Goal: Task Accomplishment & Management: Manage account settings

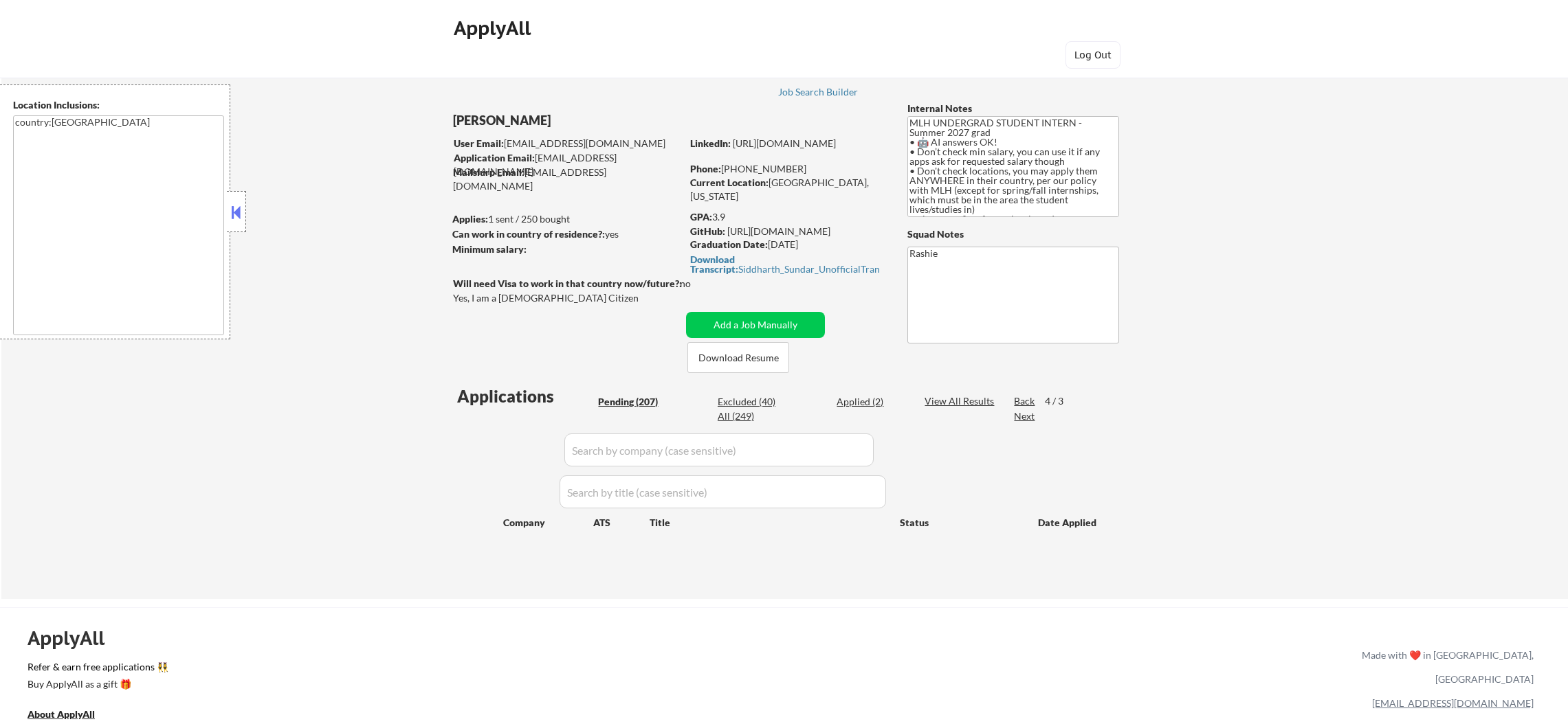
scroll to position [578, 0]
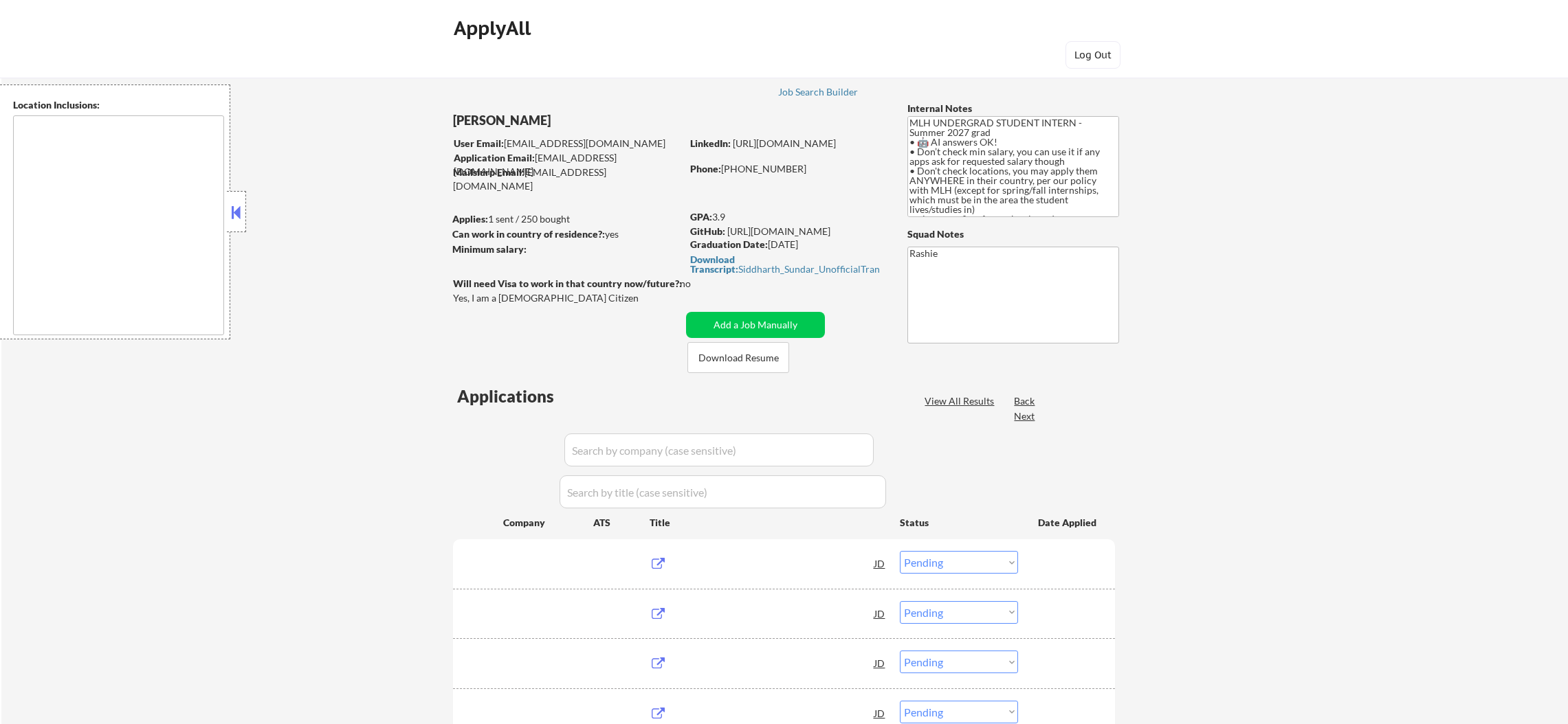
select select ""pending""
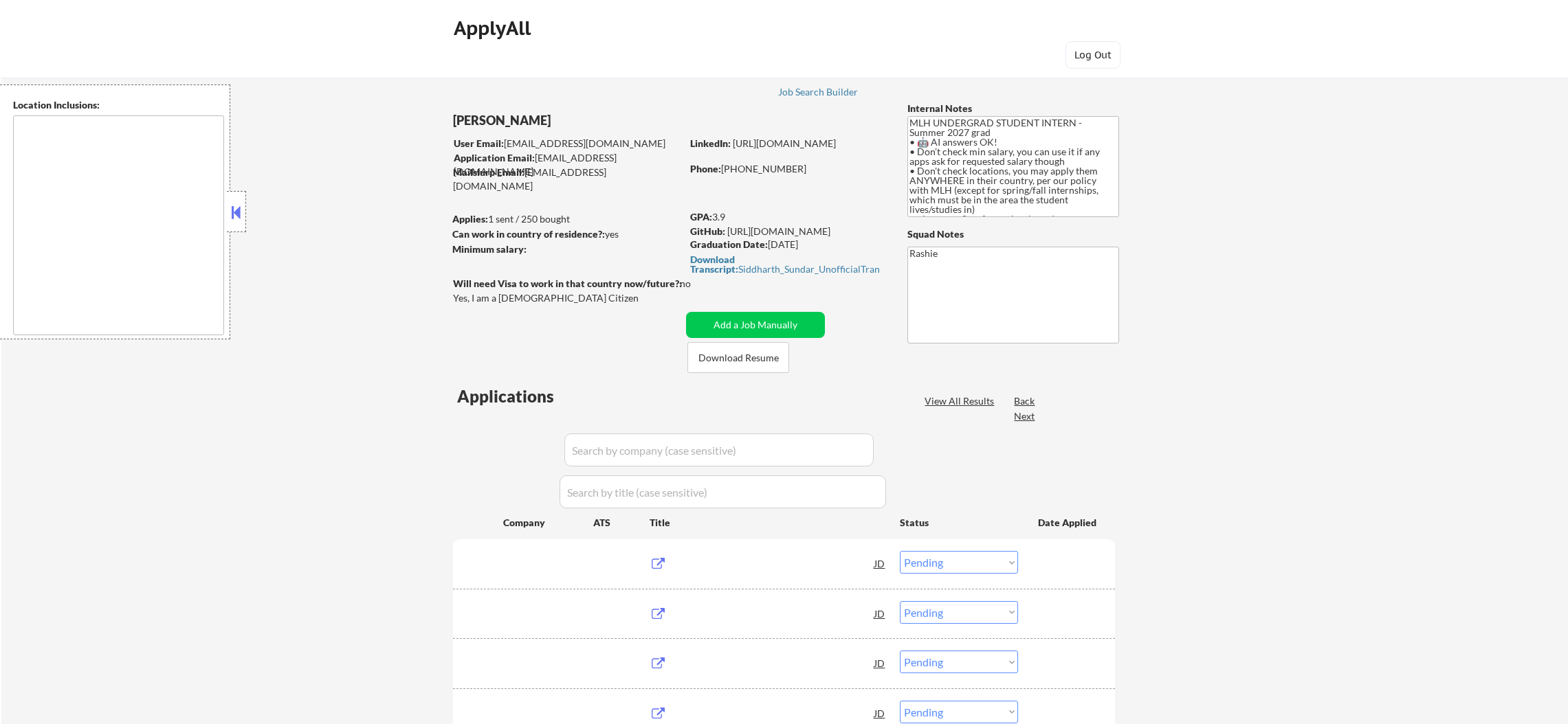
select select ""pending""
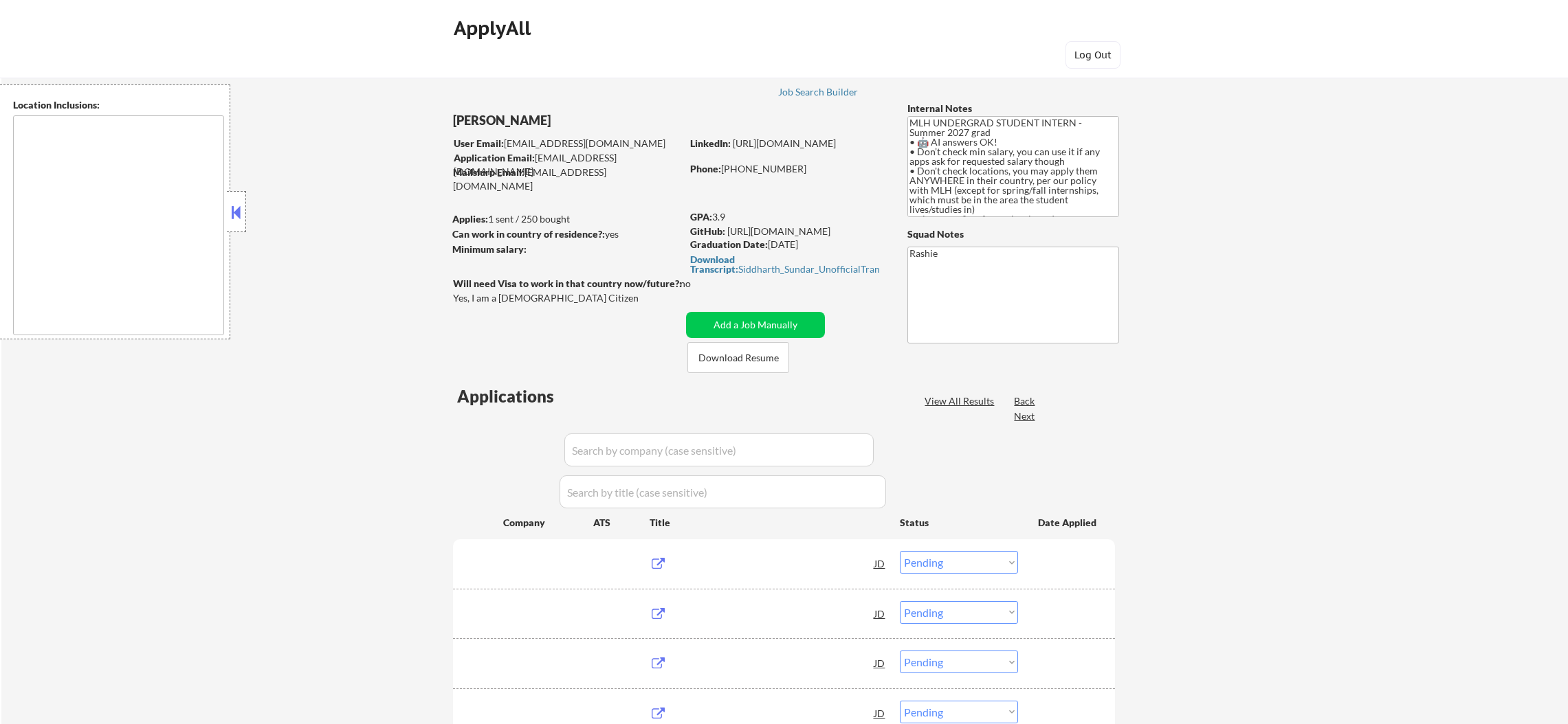
select select ""pending""
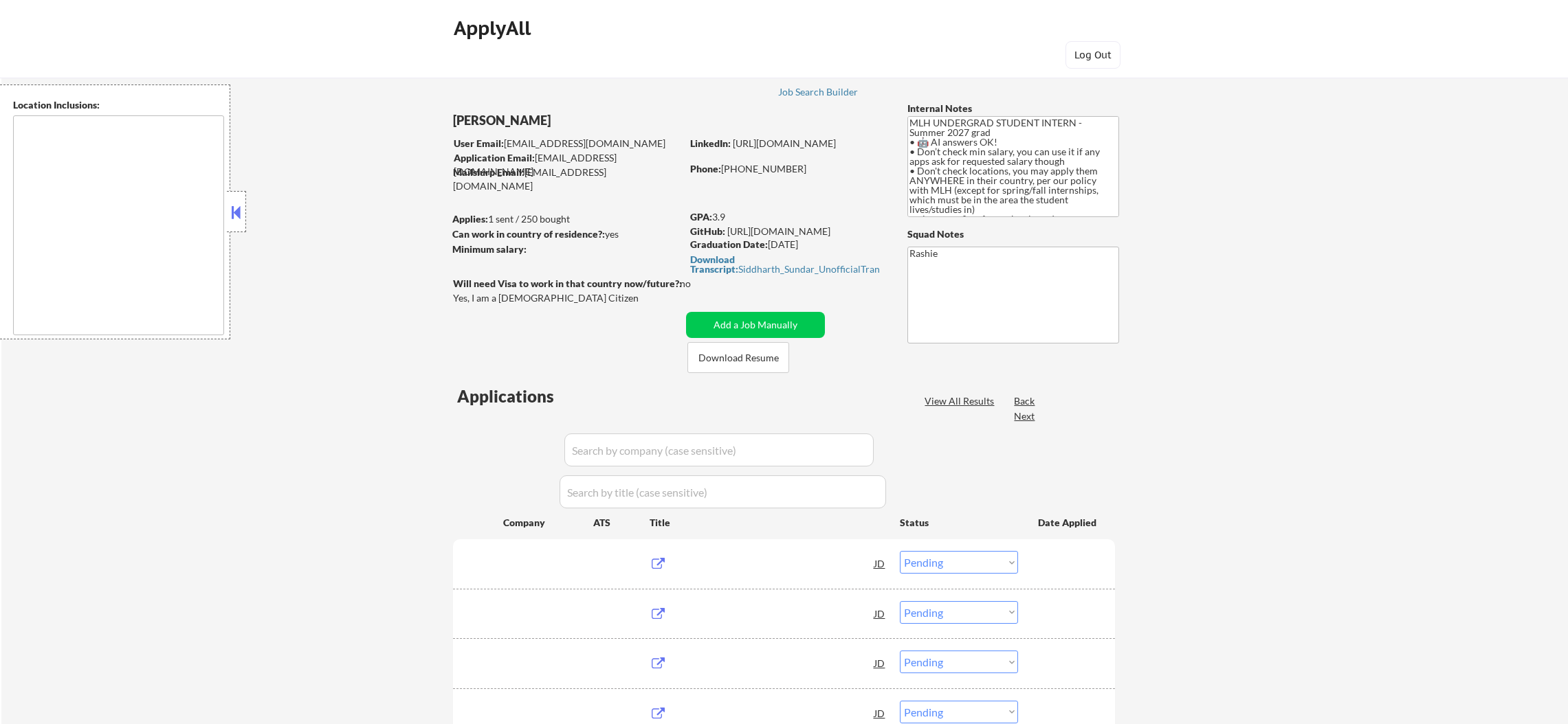
select select ""pending""
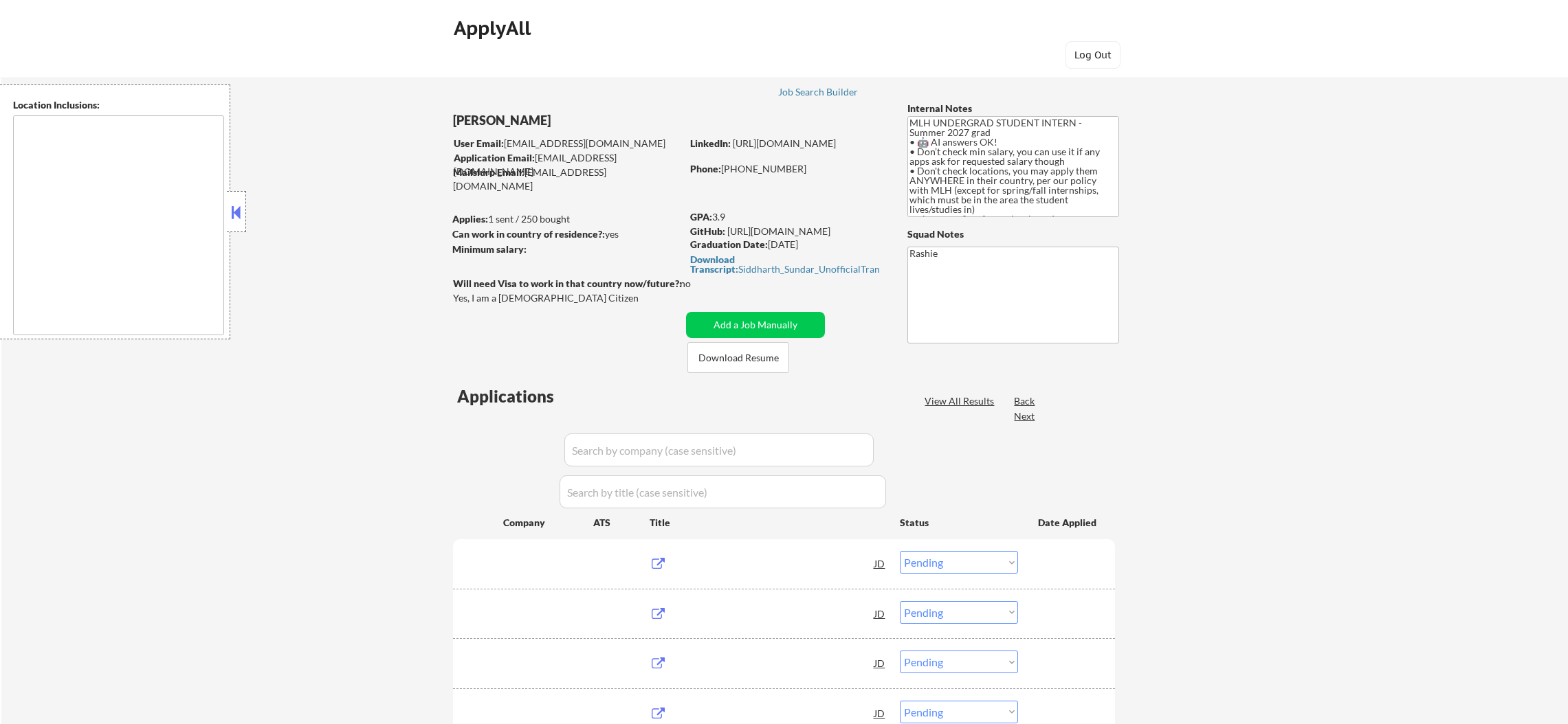
select select ""pending""
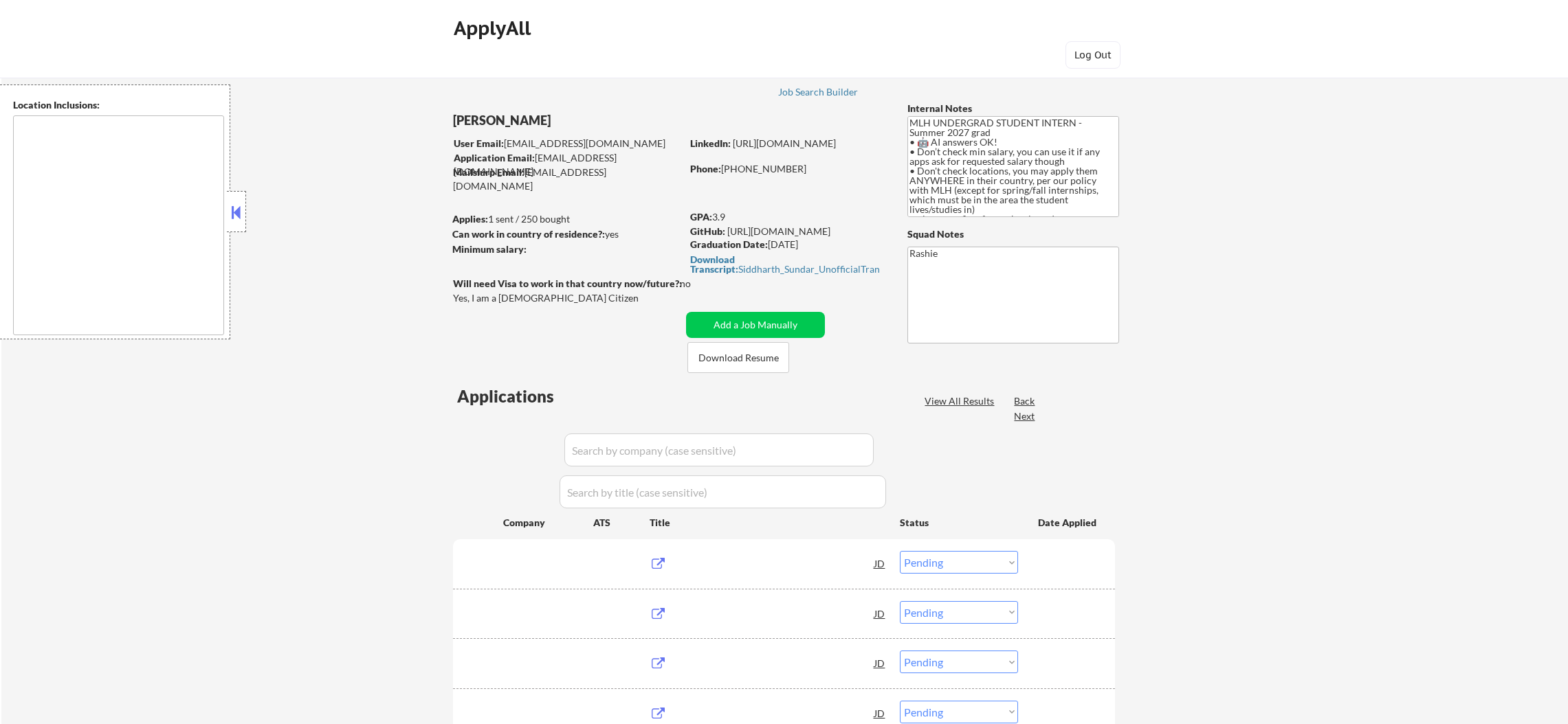
select select ""pending""
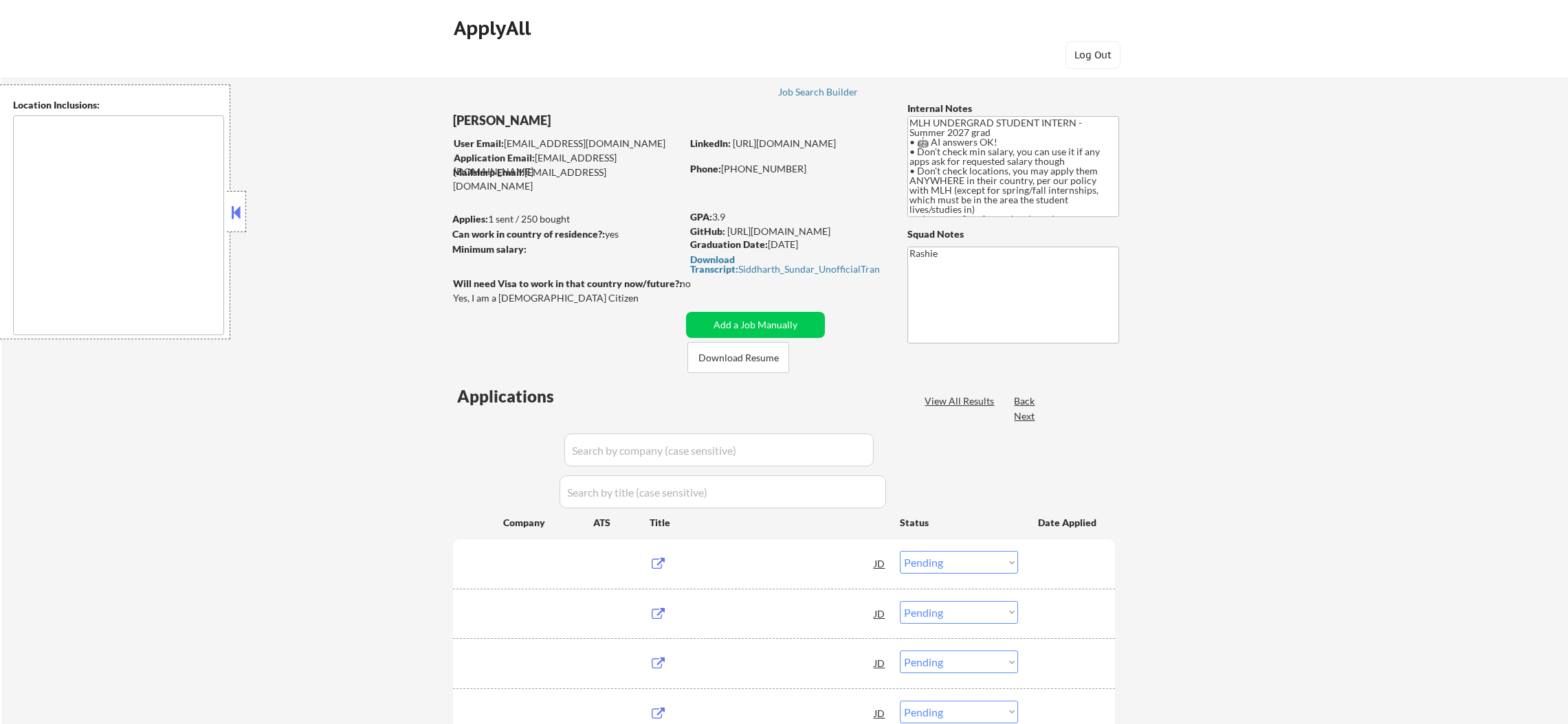
select select ""pending""
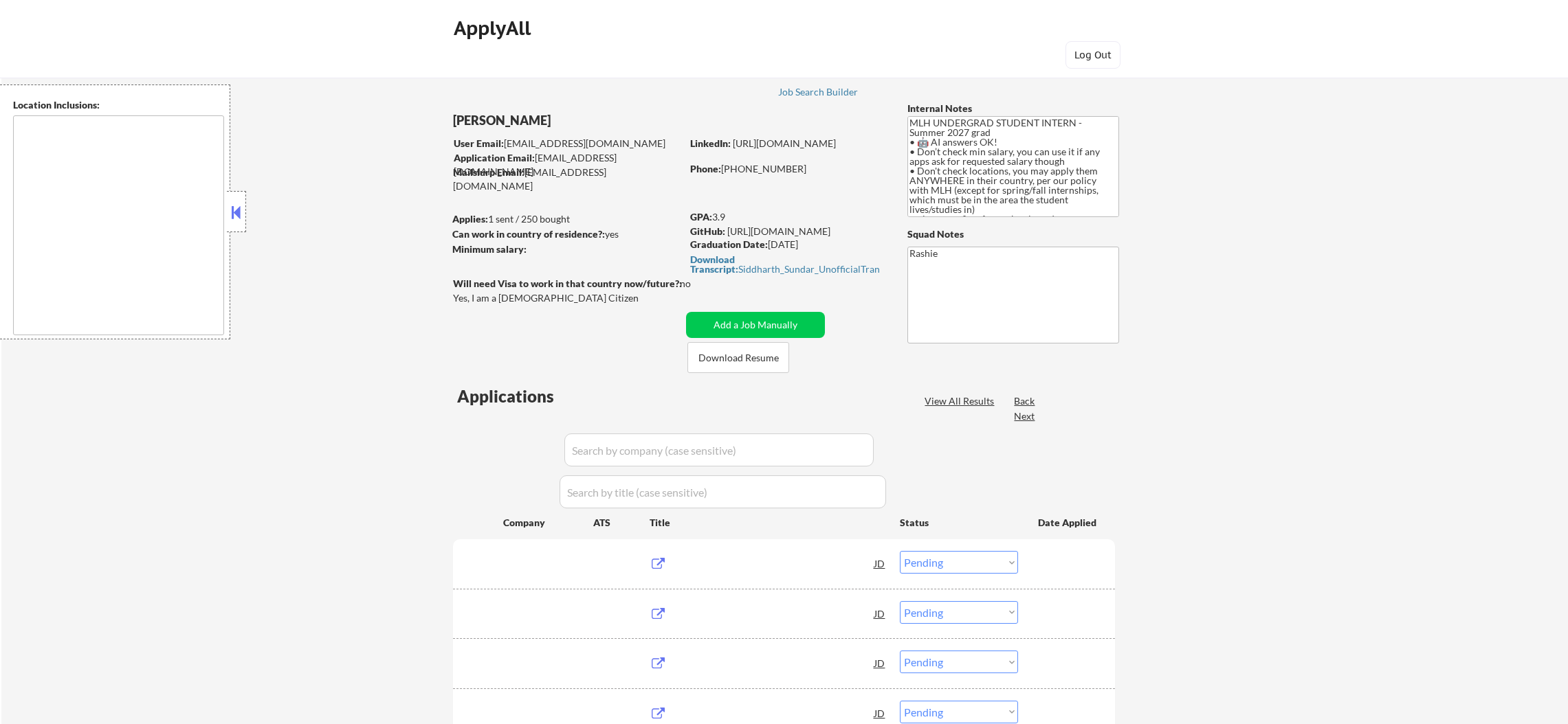
select select ""pending""
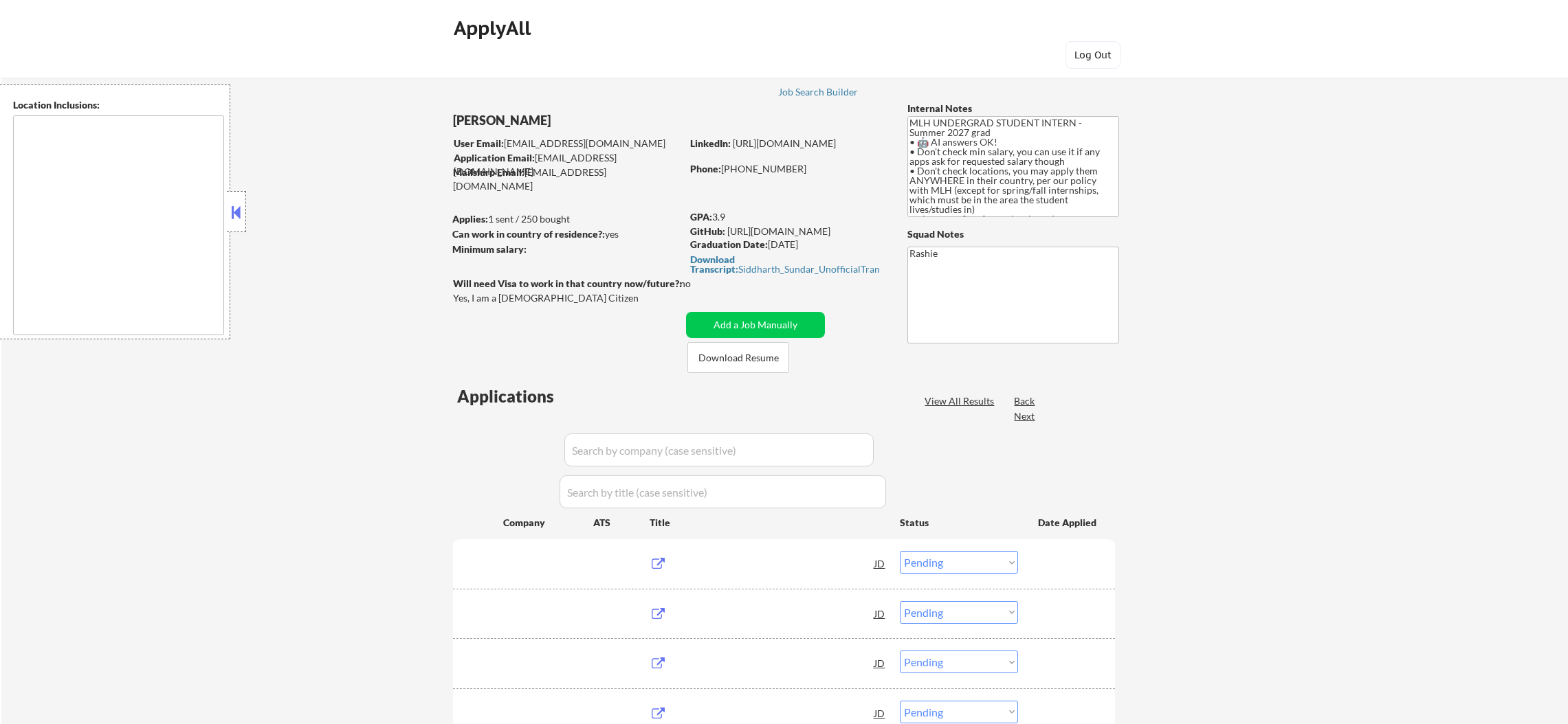
select select ""pending""
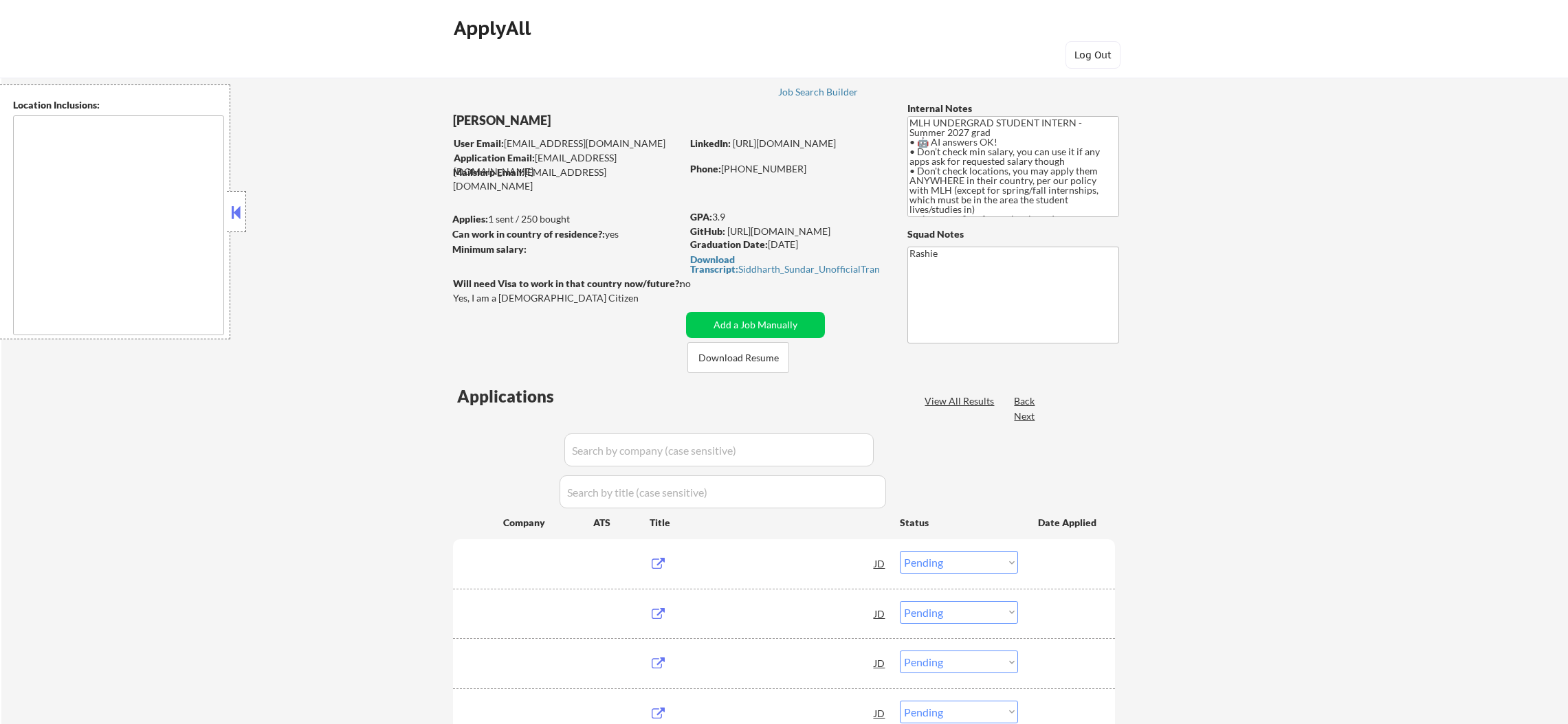
select select ""pending""
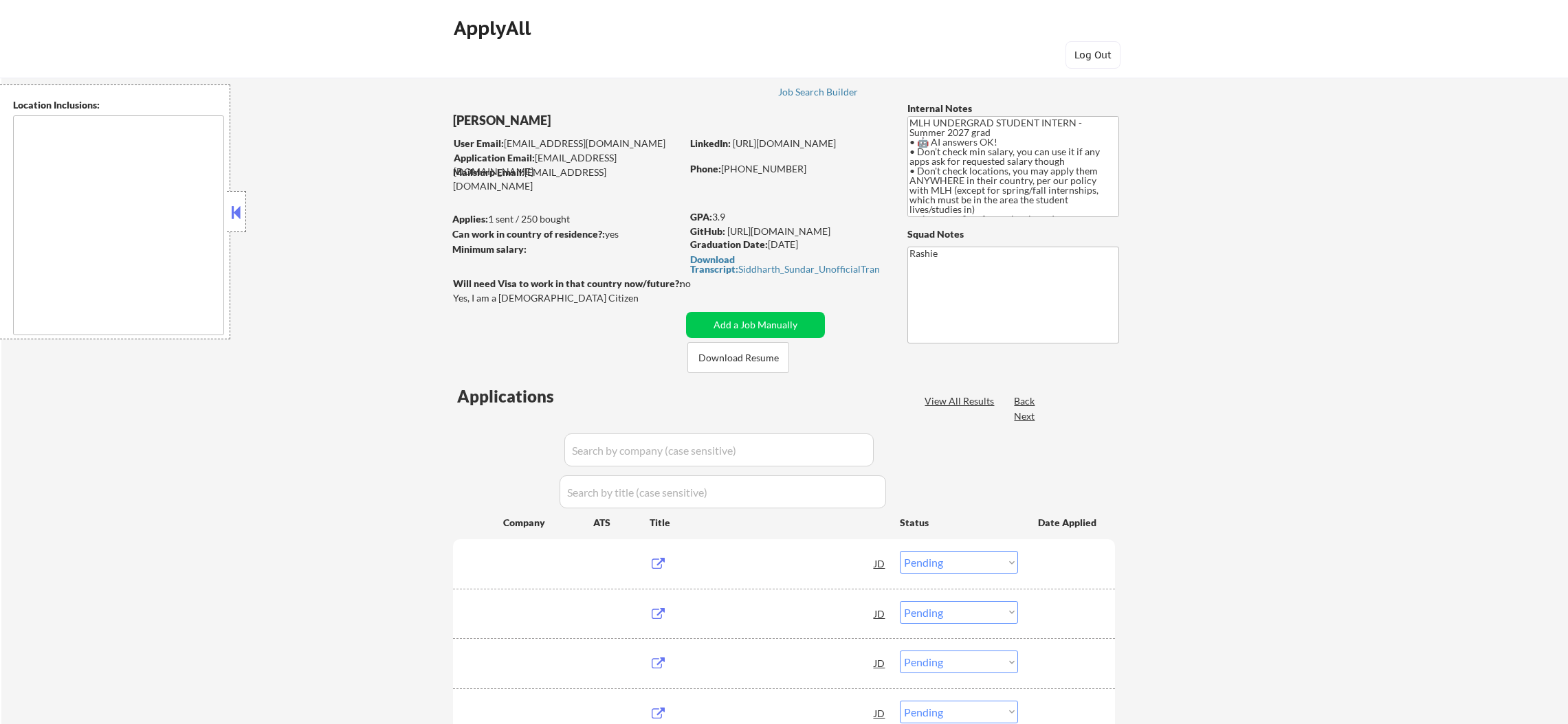
select select ""pending""
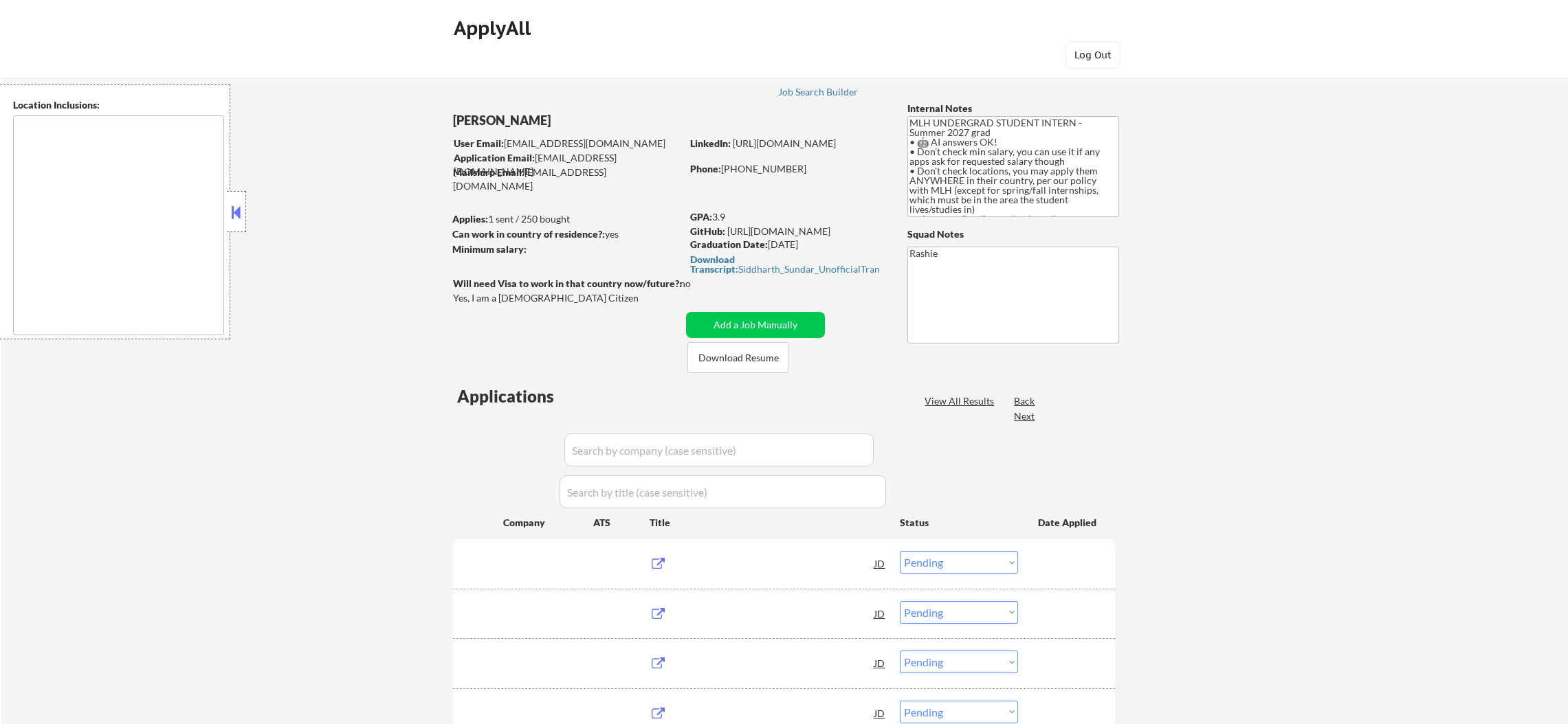
select select ""pending""
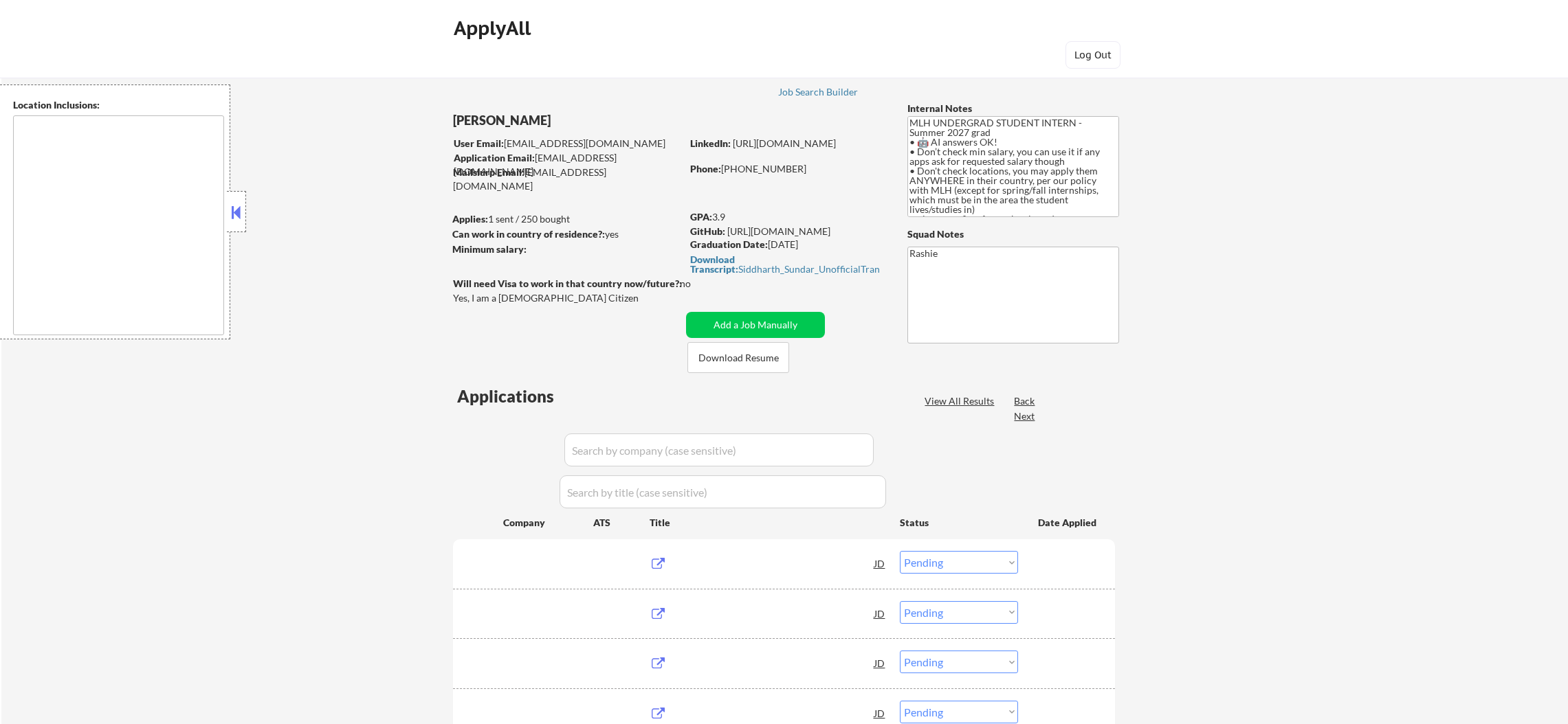
select select ""pending""
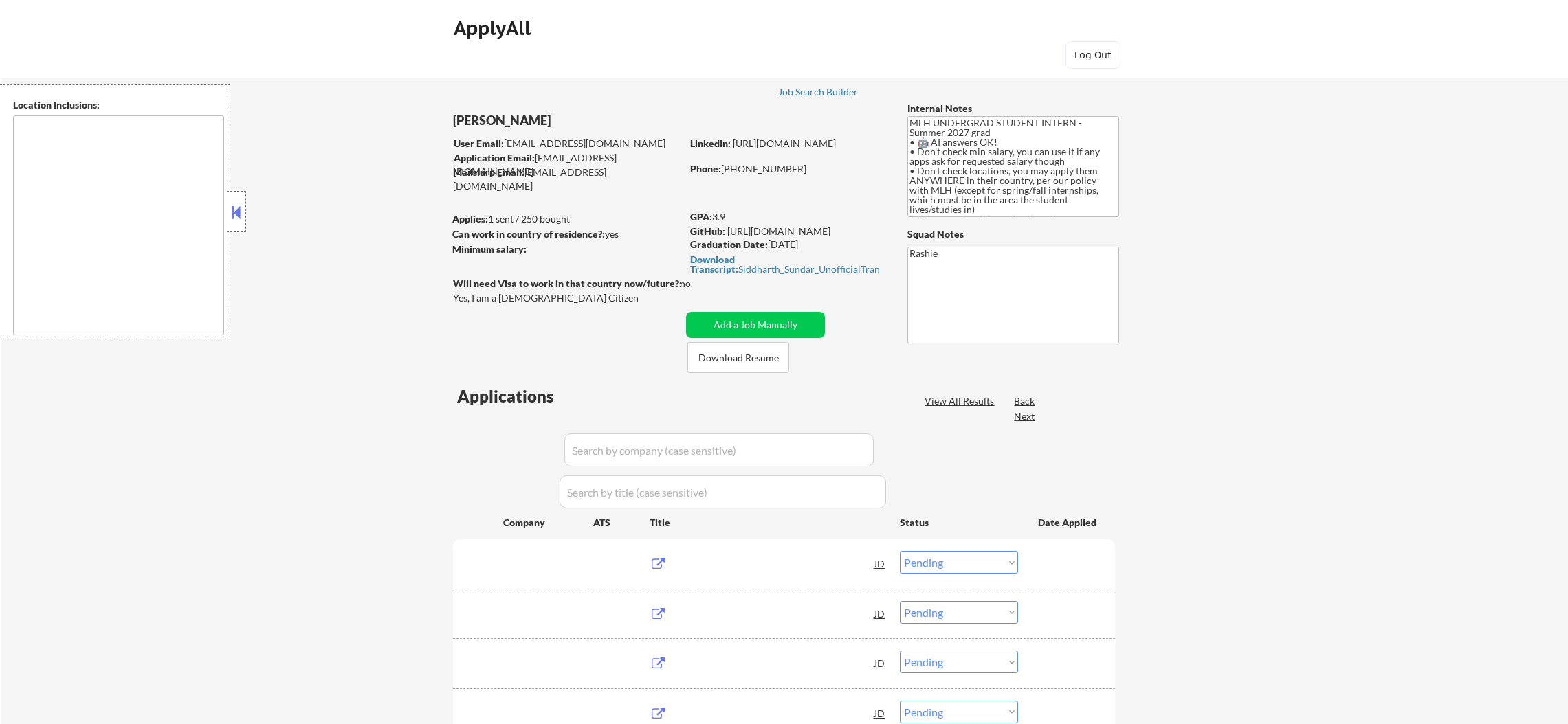
select select ""pending""
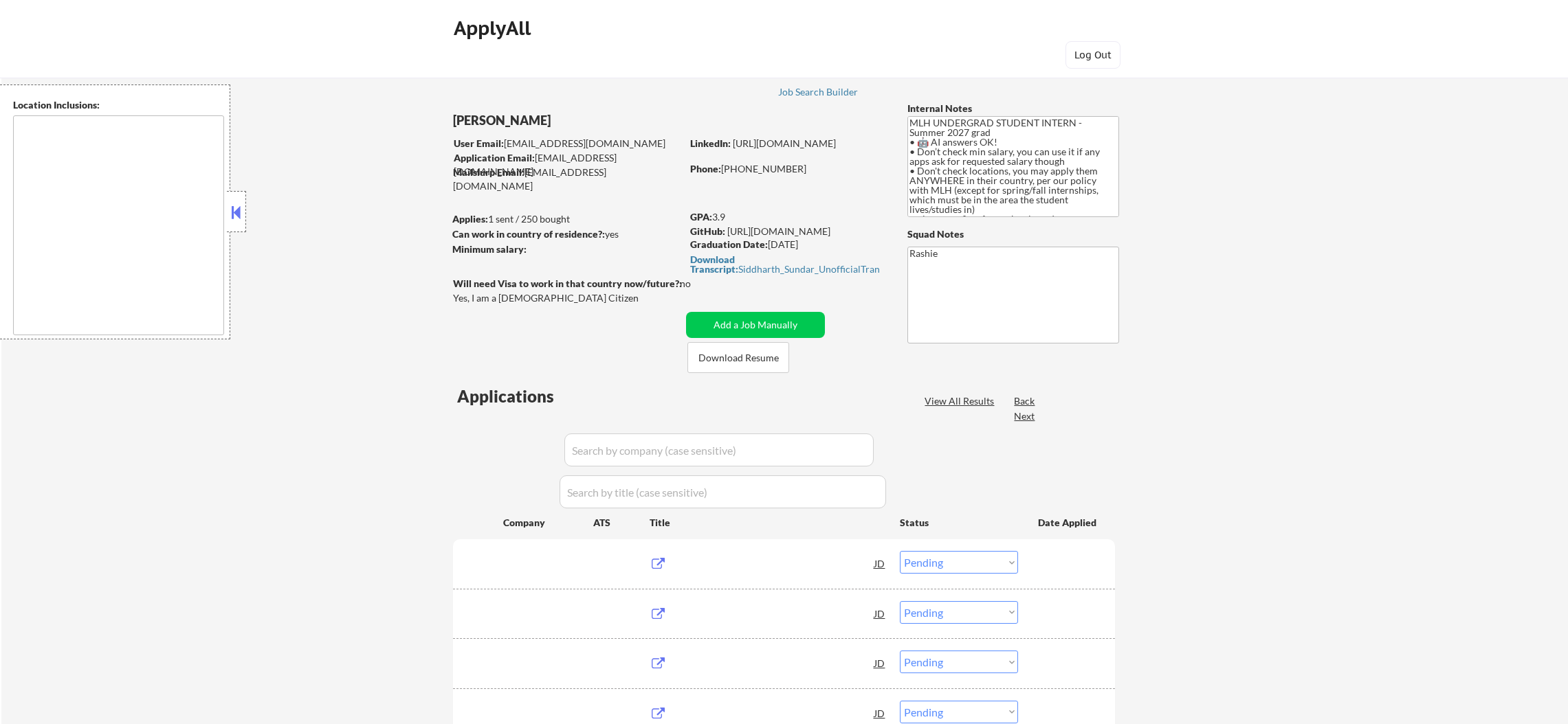
select select ""pending""
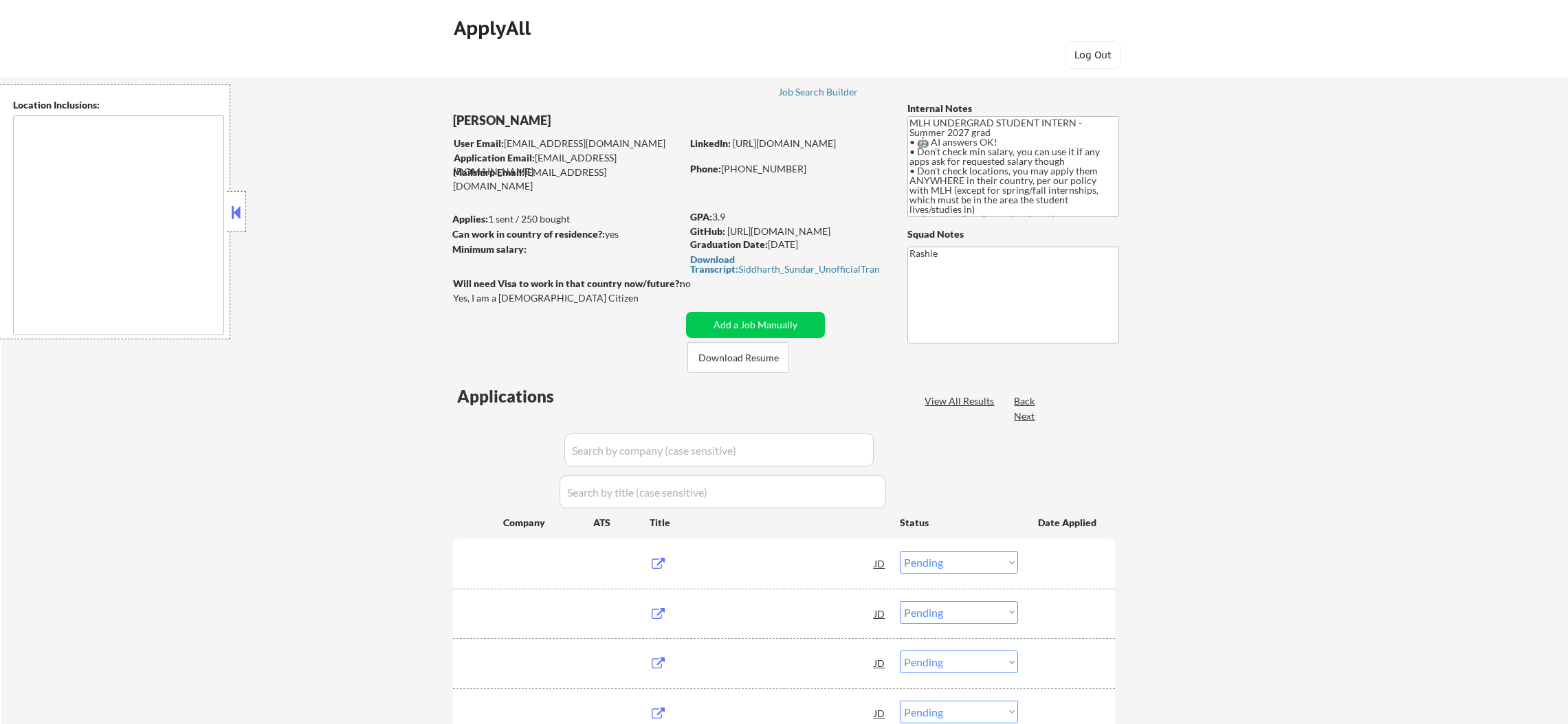
select select ""pending""
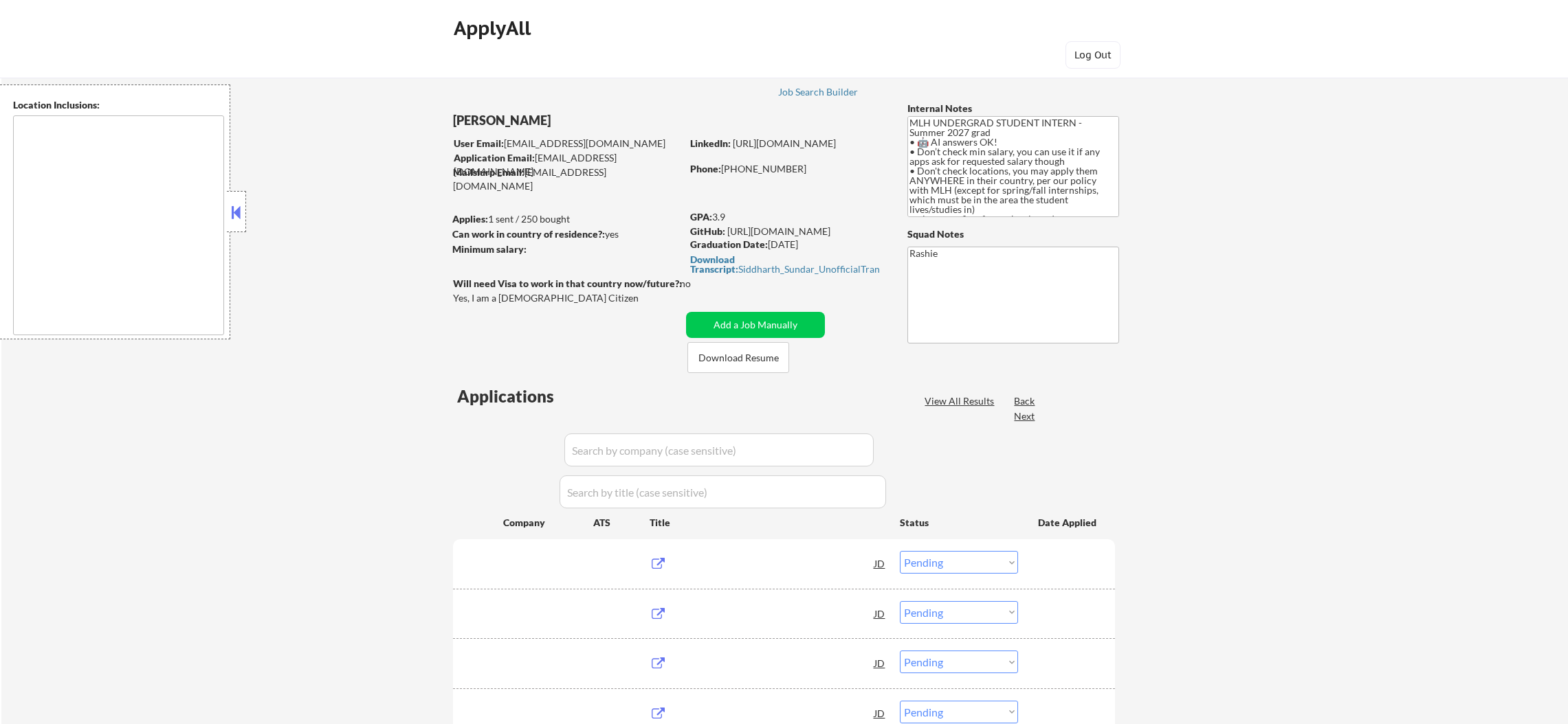
select select ""pending""
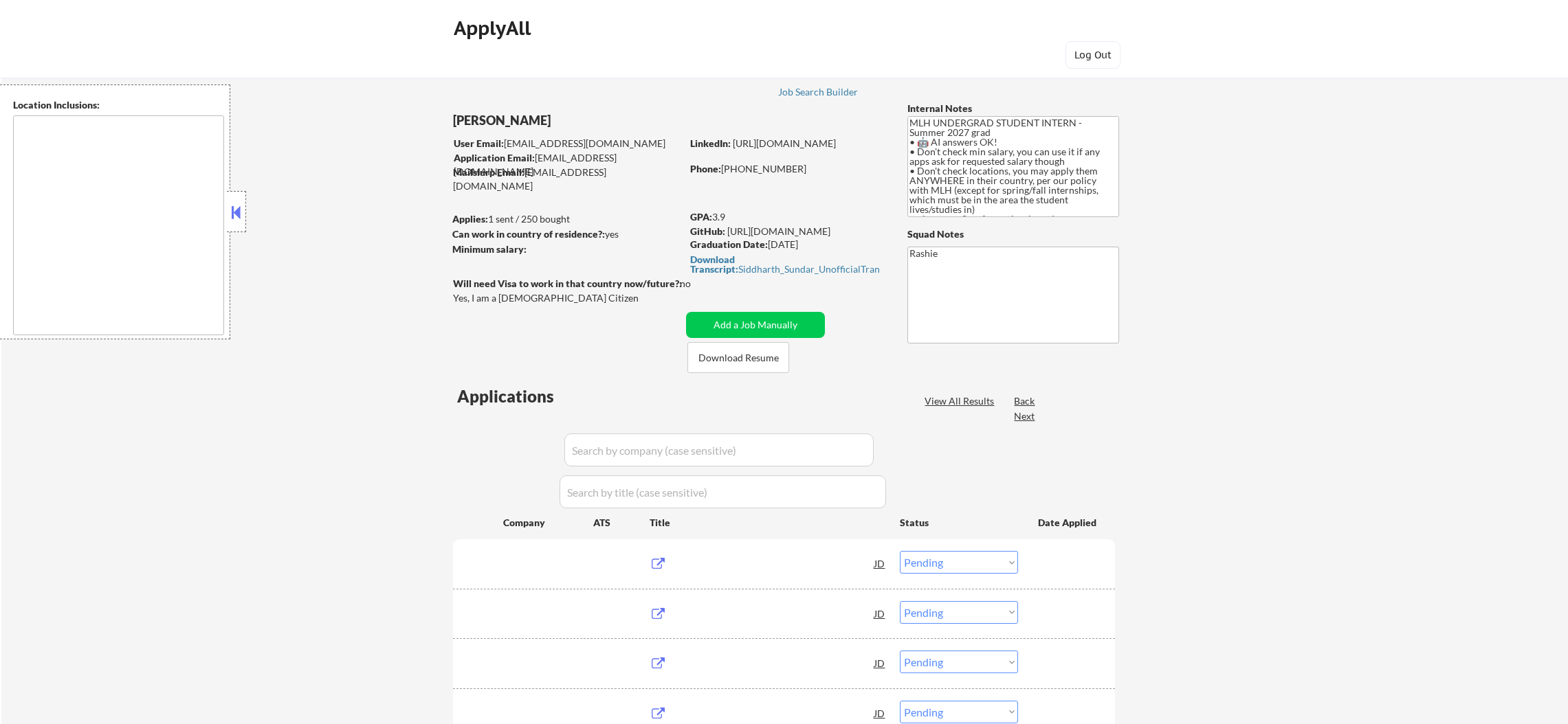
select select ""pending""
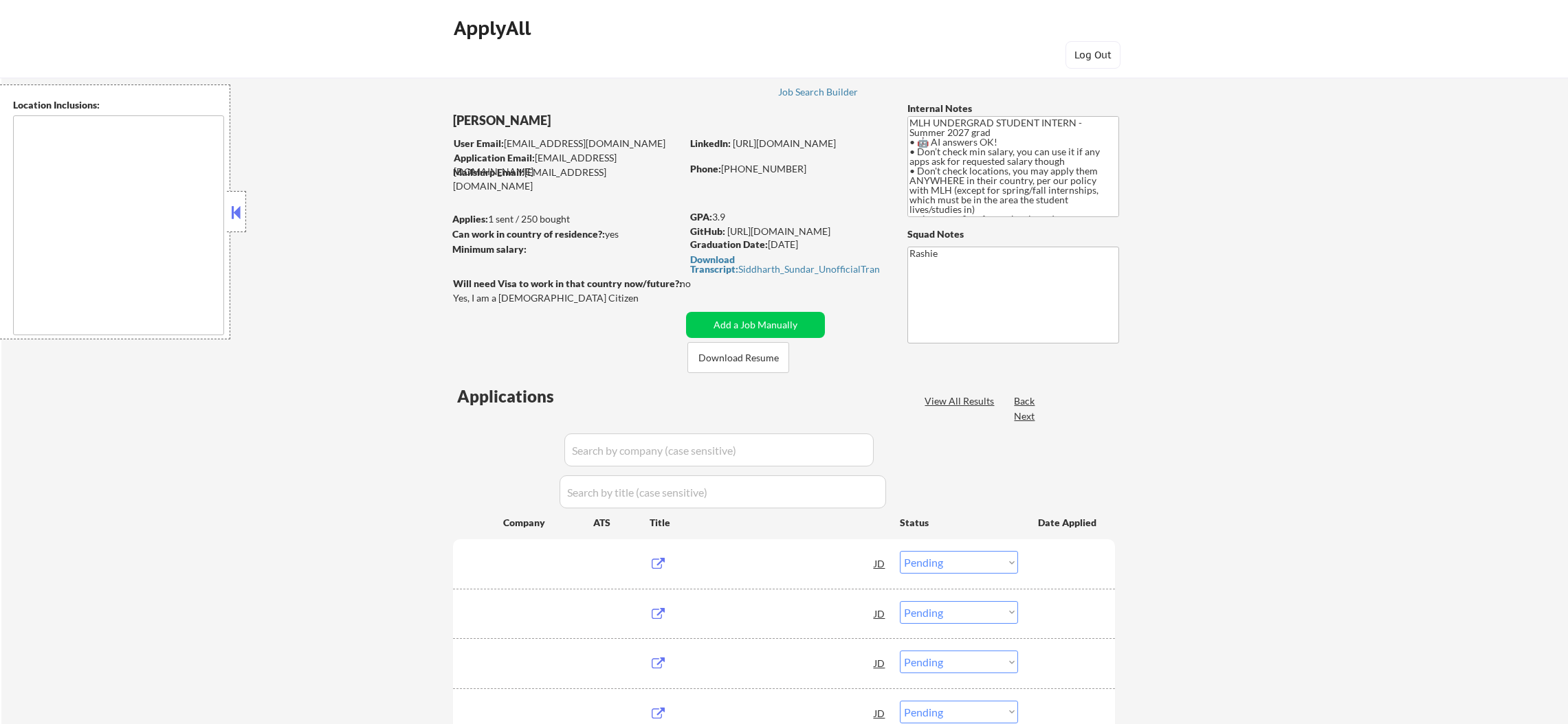
select select ""pending""
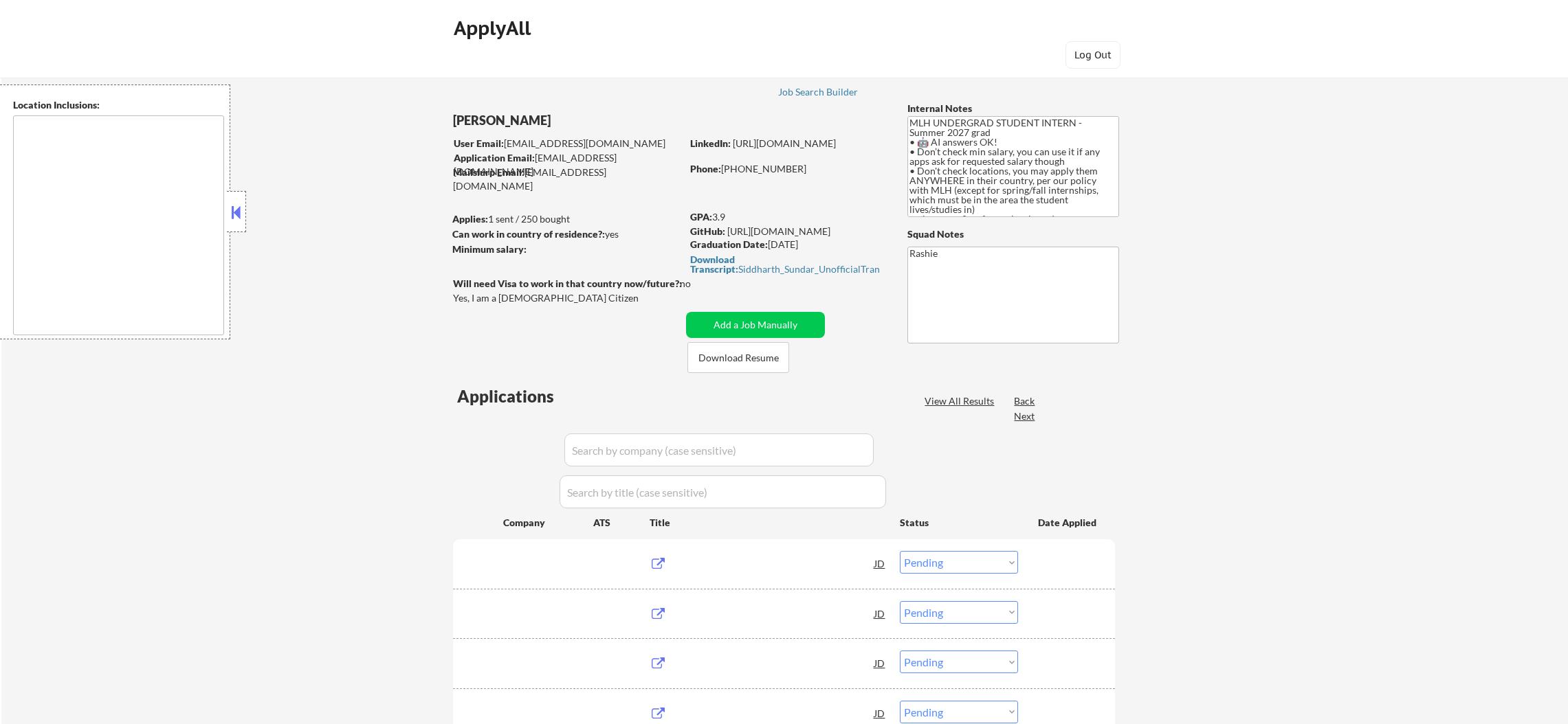
select select ""pending""
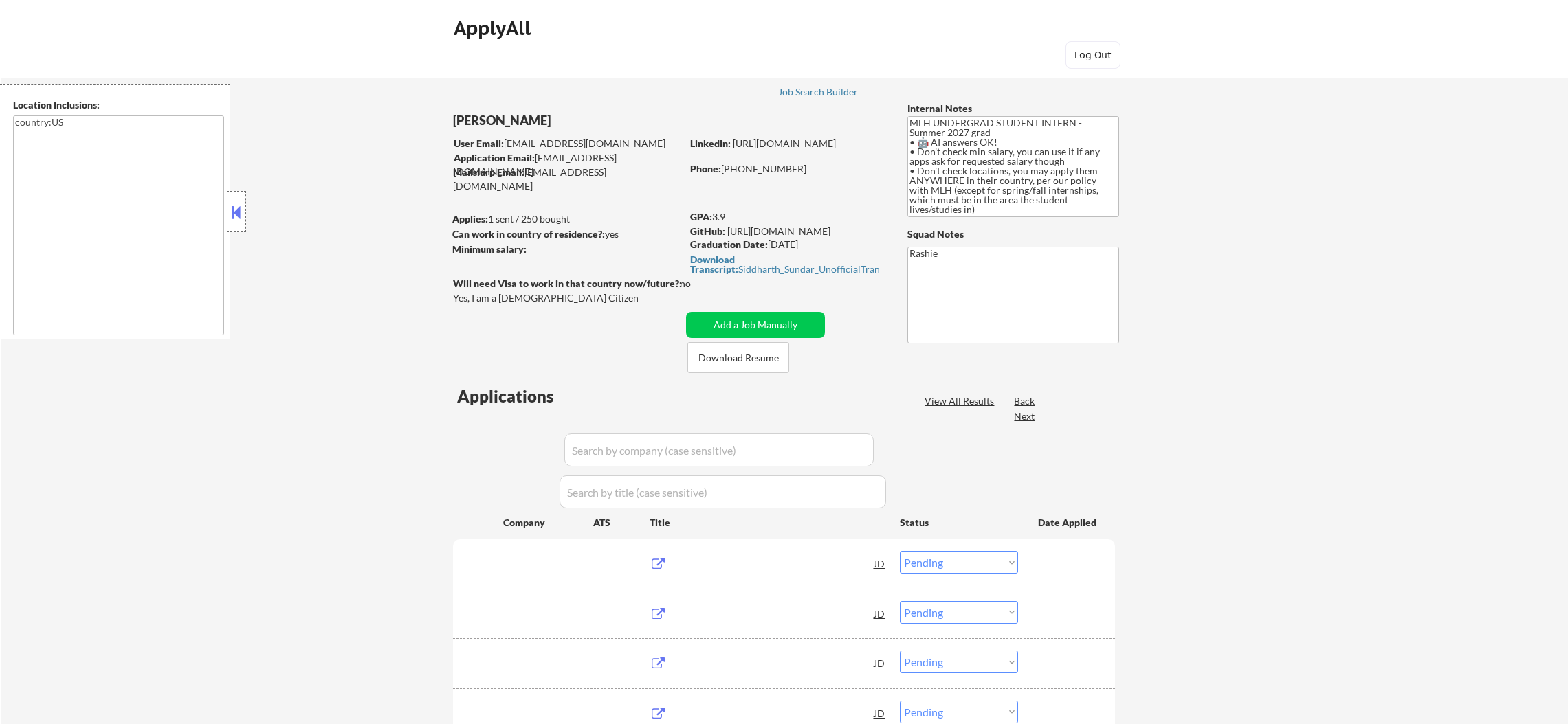
type textarea "country:[GEOGRAPHIC_DATA]"
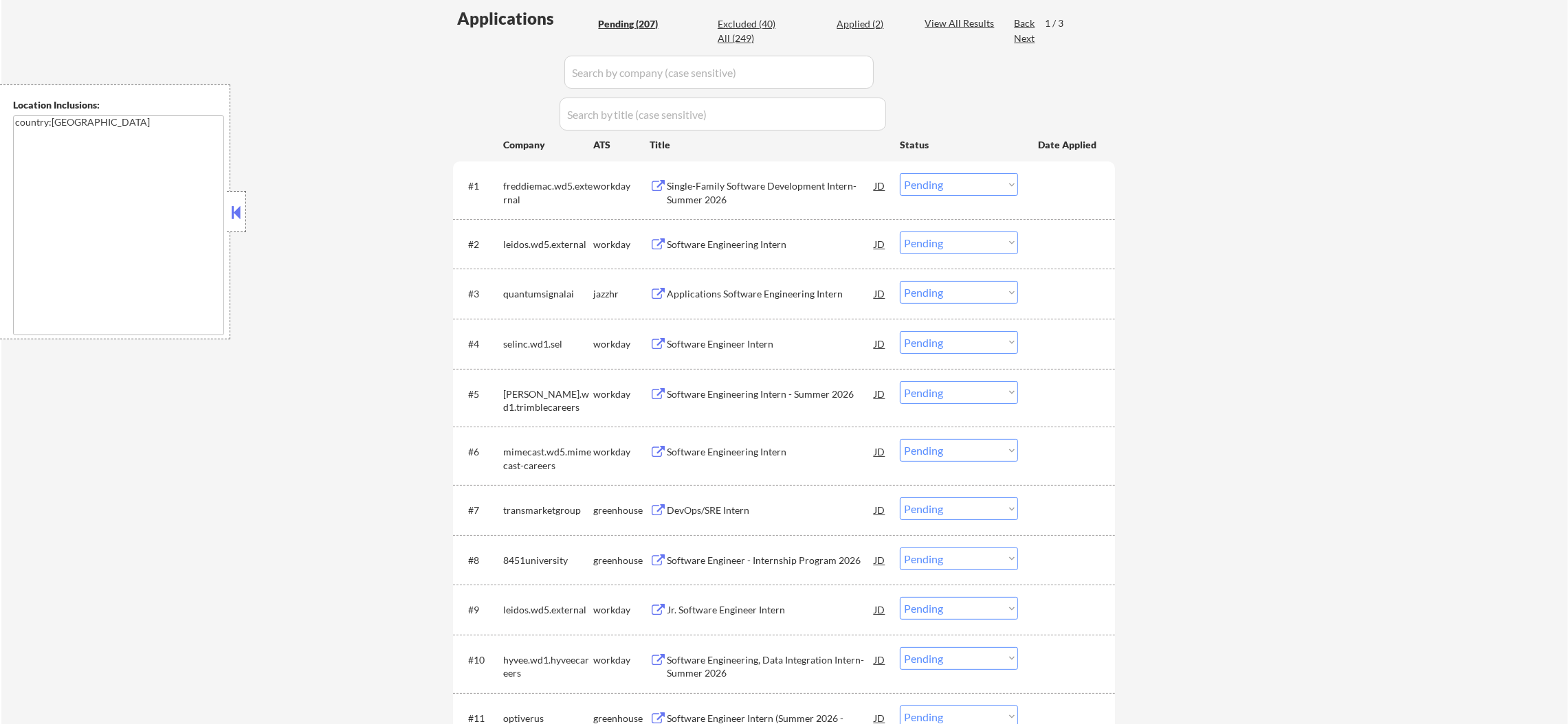
scroll to position [377, 0]
click at [754, 300] on div "Applications Software Engineering Intern" at bounding box center [770, 295] width 208 height 13
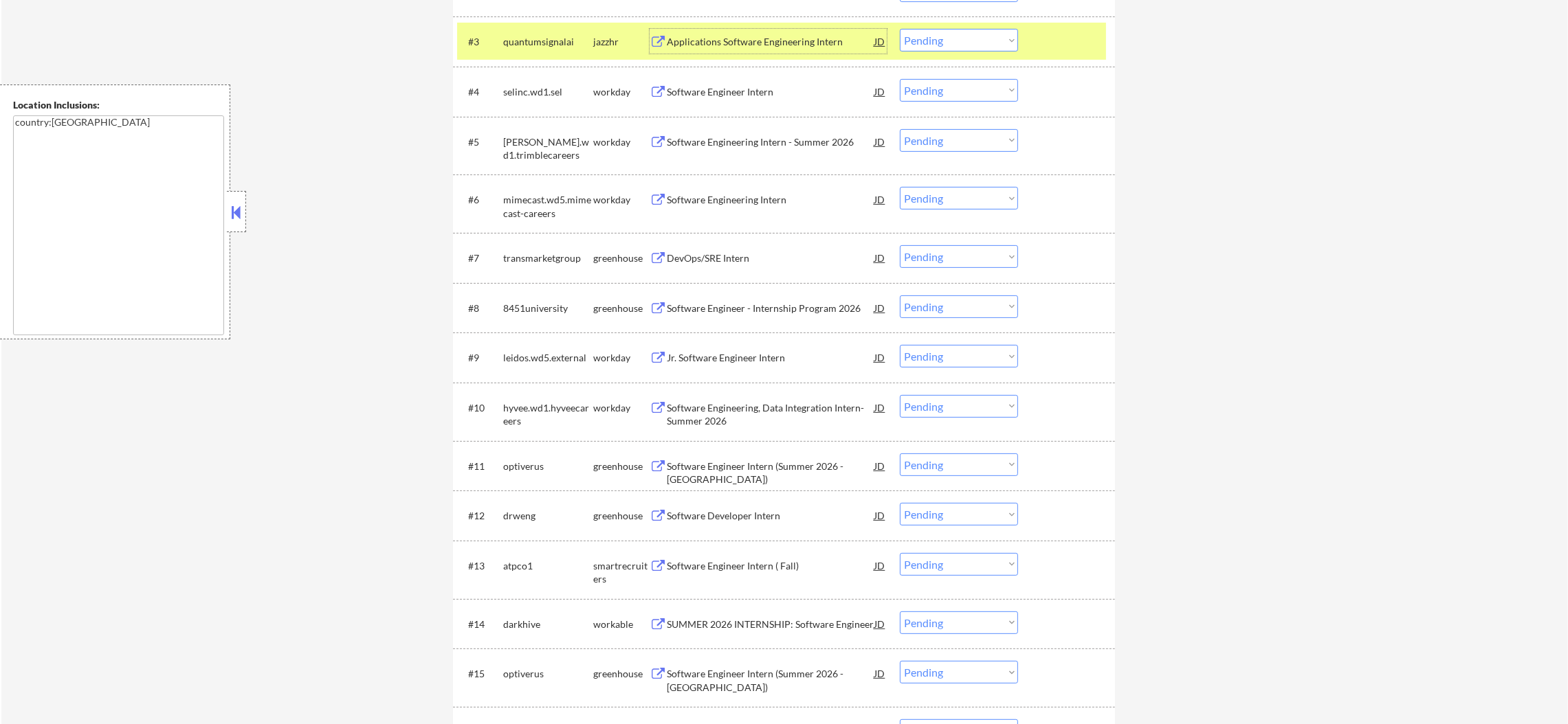
scroll to position [617, 0]
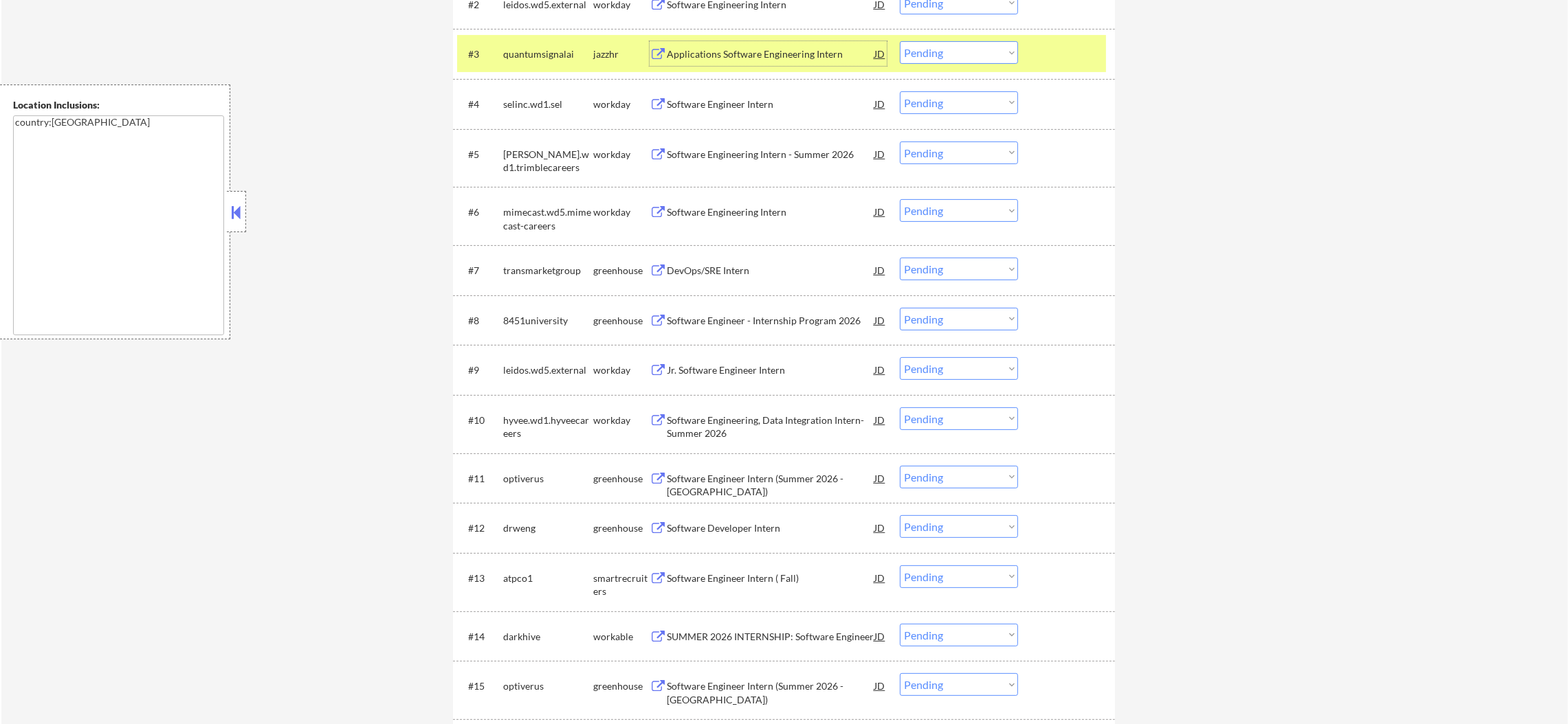
drag, startPoint x: 984, startPoint y: 49, endPoint x: 984, endPoint y: 61, distance: 12.0
click at [984, 49] on select "Choose an option... Pending Applied Excluded (Questions) Excluded (Expired) Exc…" at bounding box center [959, 52] width 118 height 22
click at [899, 41] on select "Choose an option... Pending Applied Excluded (Questions) Excluded (Expired) Exc…" at bounding box center [959, 52] width 118 height 22
click at [550, 61] on div "quantumsignalai" at bounding box center [549, 53] width 90 height 25
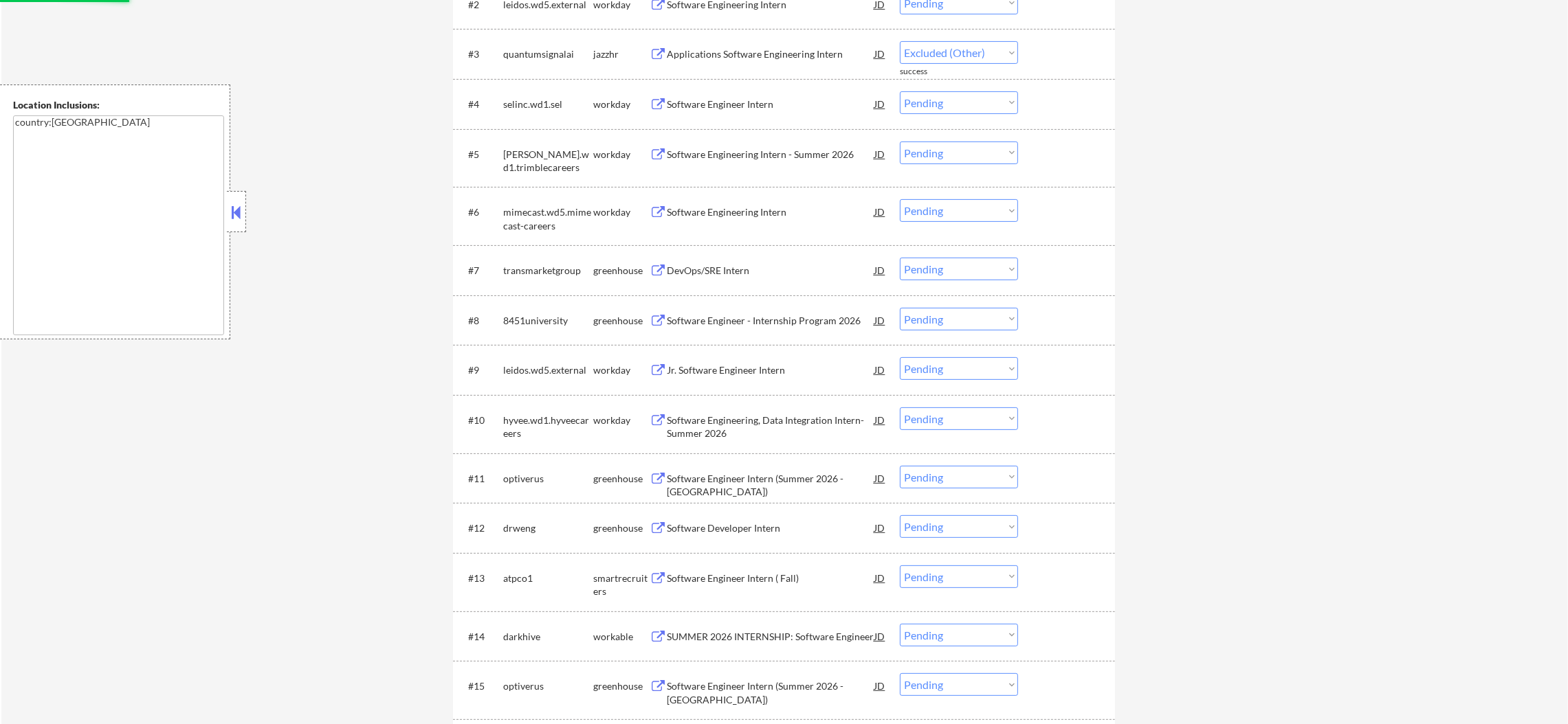
select select ""pending""
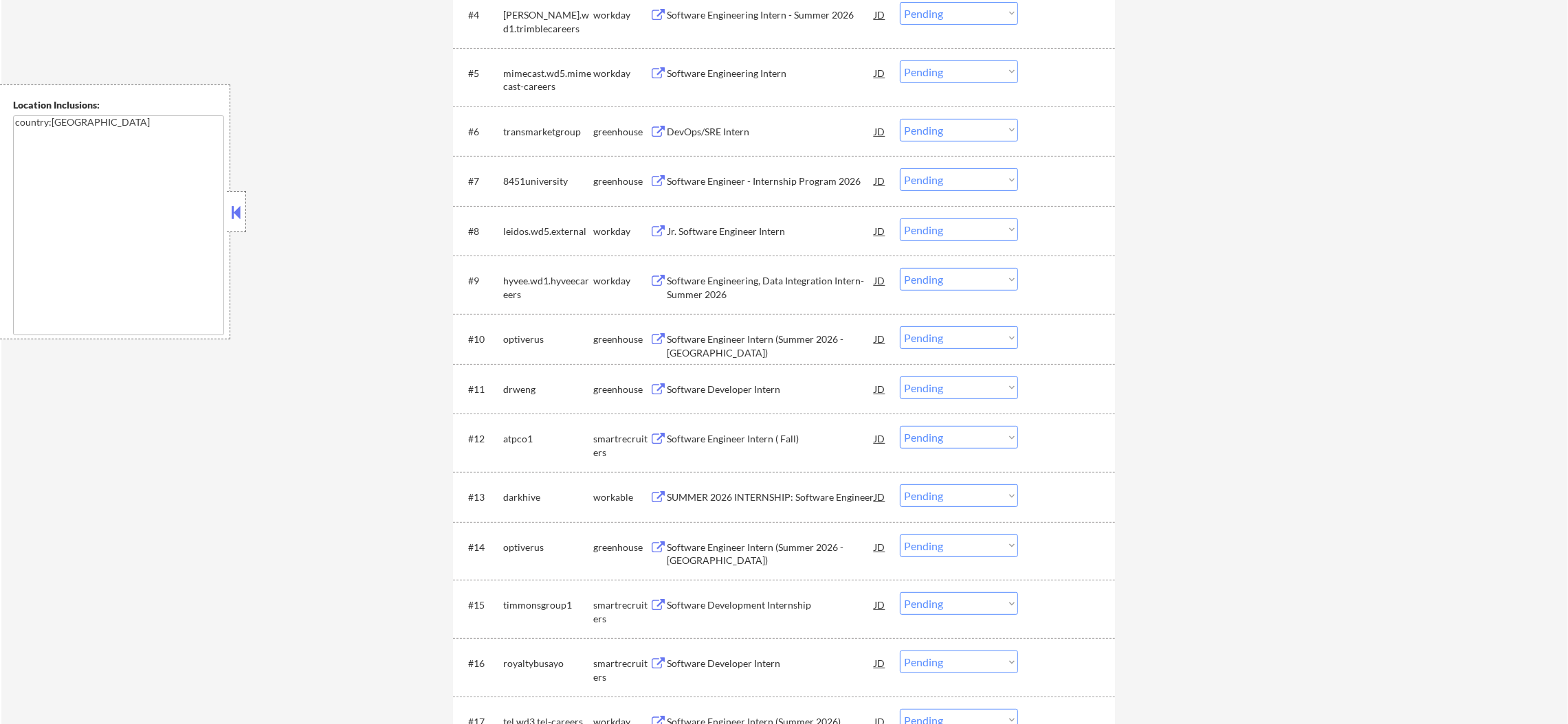
scroll to position [776, 0]
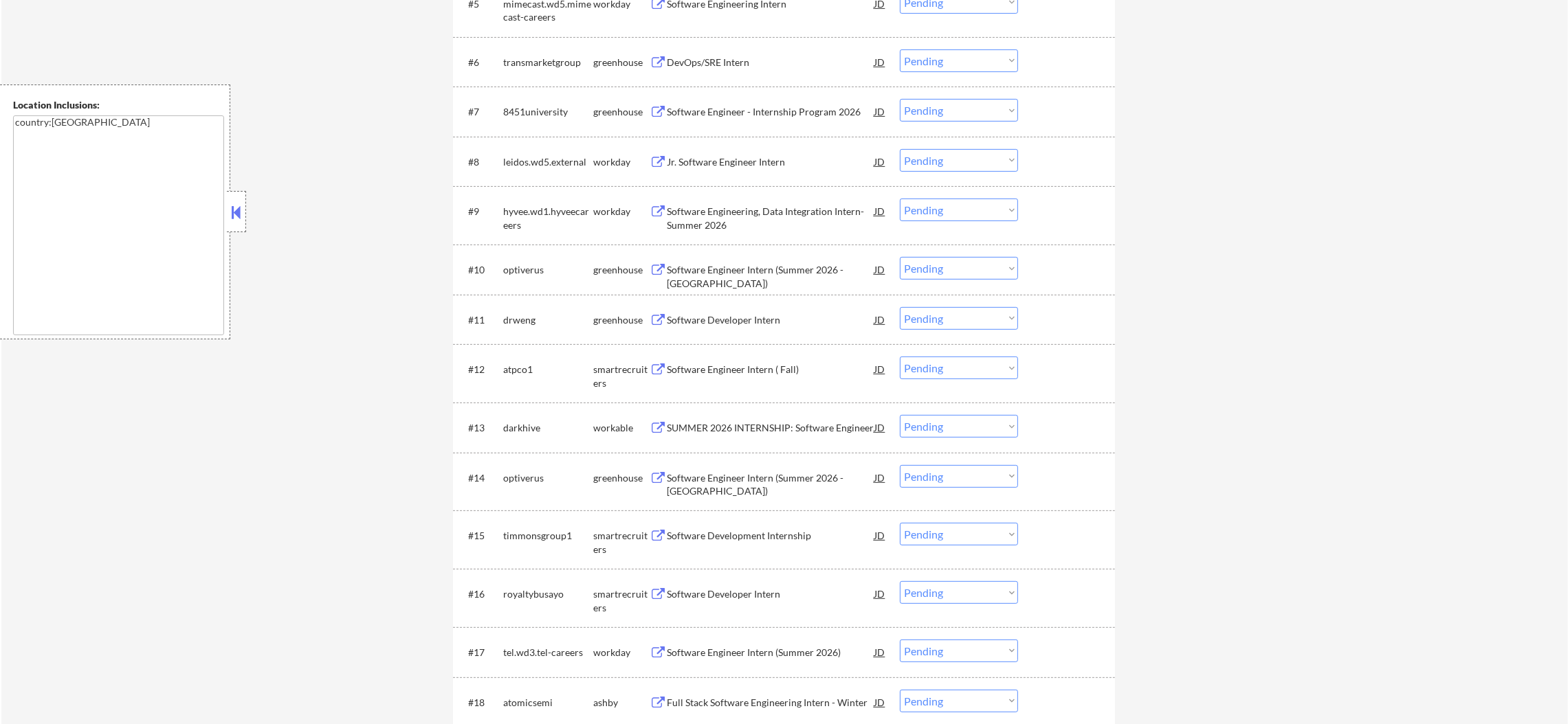
click at [781, 63] on div "DevOps/SRE Intern" at bounding box center [770, 62] width 208 height 13
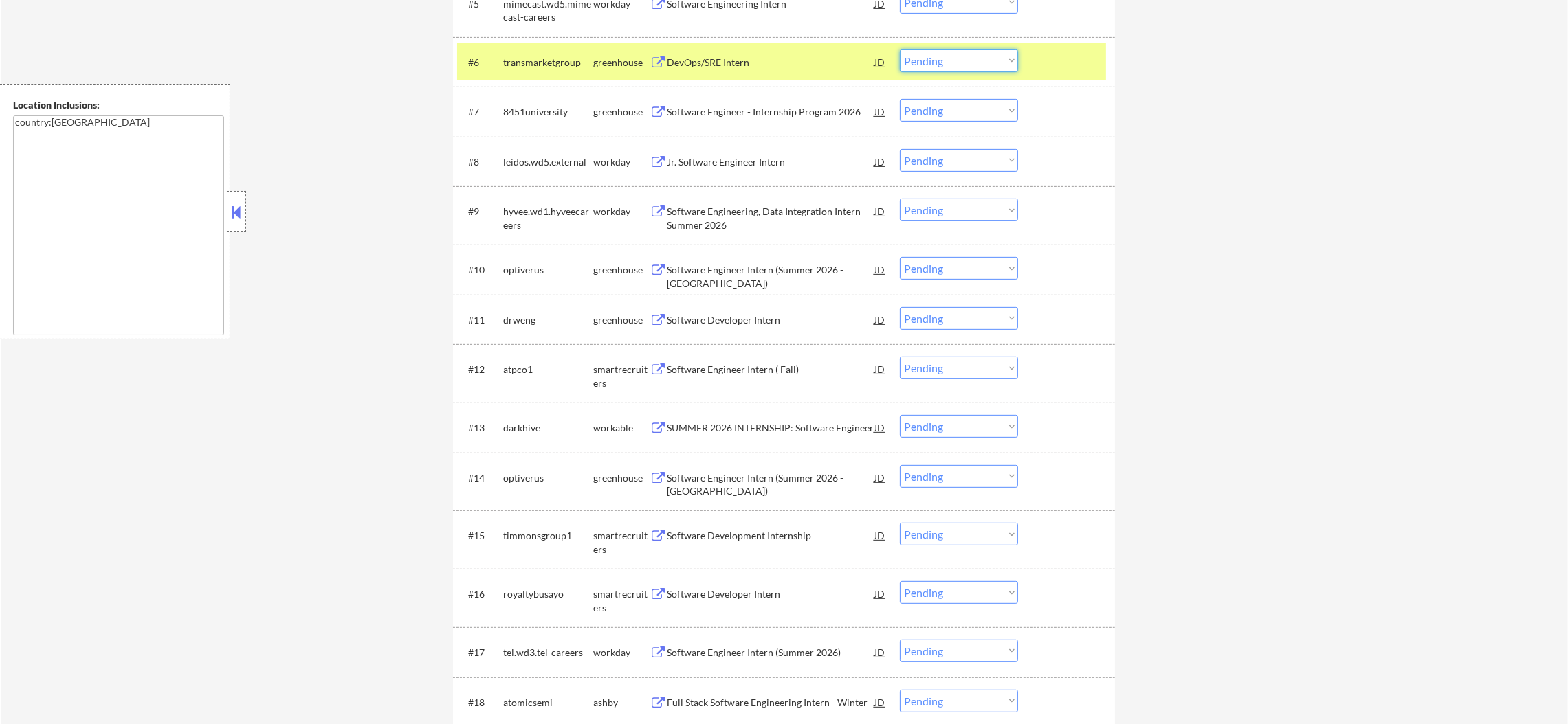
click at [954, 62] on select "Choose an option... Pending Applied Excluded (Questions) Excluded (Expired) Exc…" at bounding box center [959, 60] width 118 height 22
click at [899, 49] on select "Choose an option... Pending Applied Excluded (Questions) Excluded (Expired) Exc…" at bounding box center [959, 60] width 118 height 22
click at [511, 67] on div "transmarketgroup" at bounding box center [549, 62] width 90 height 13
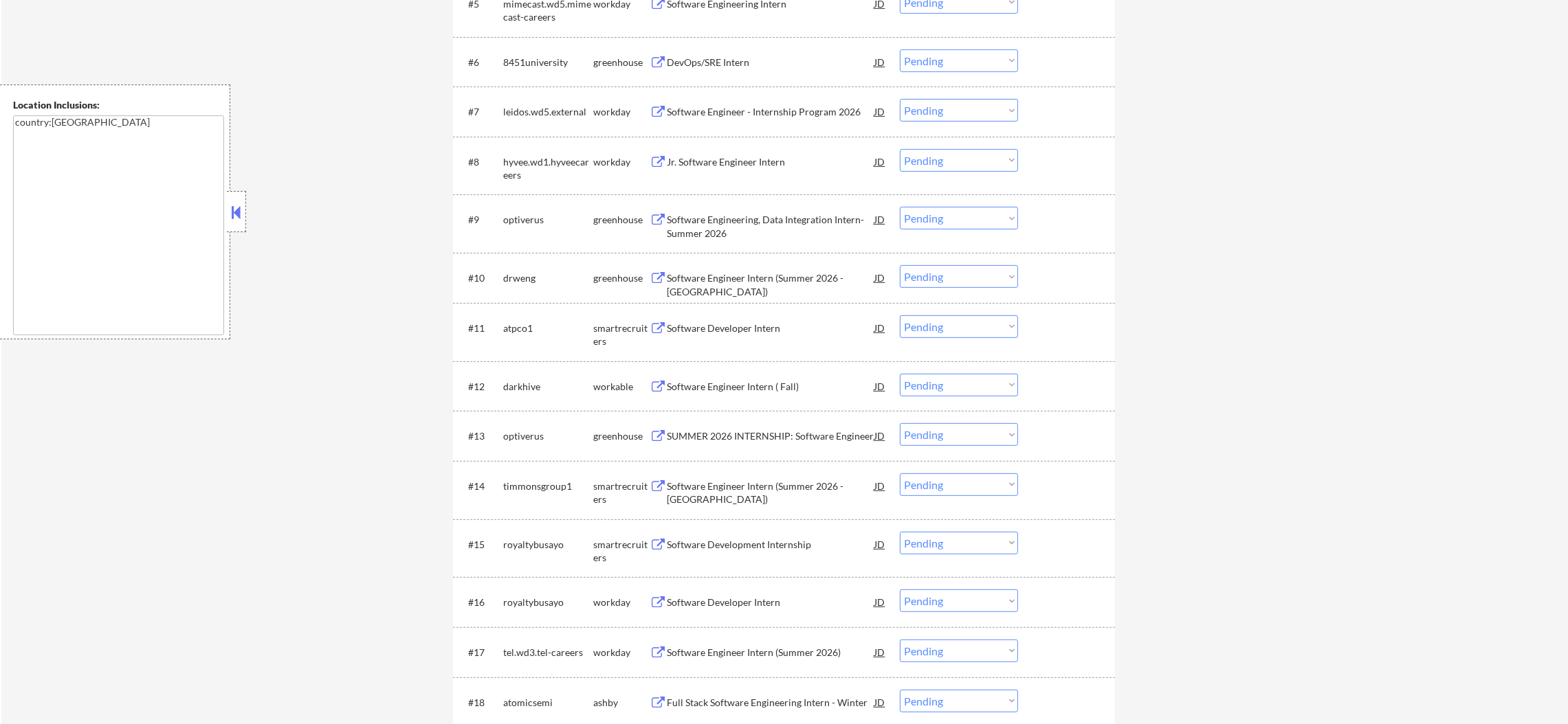
scroll to position [742, 0]
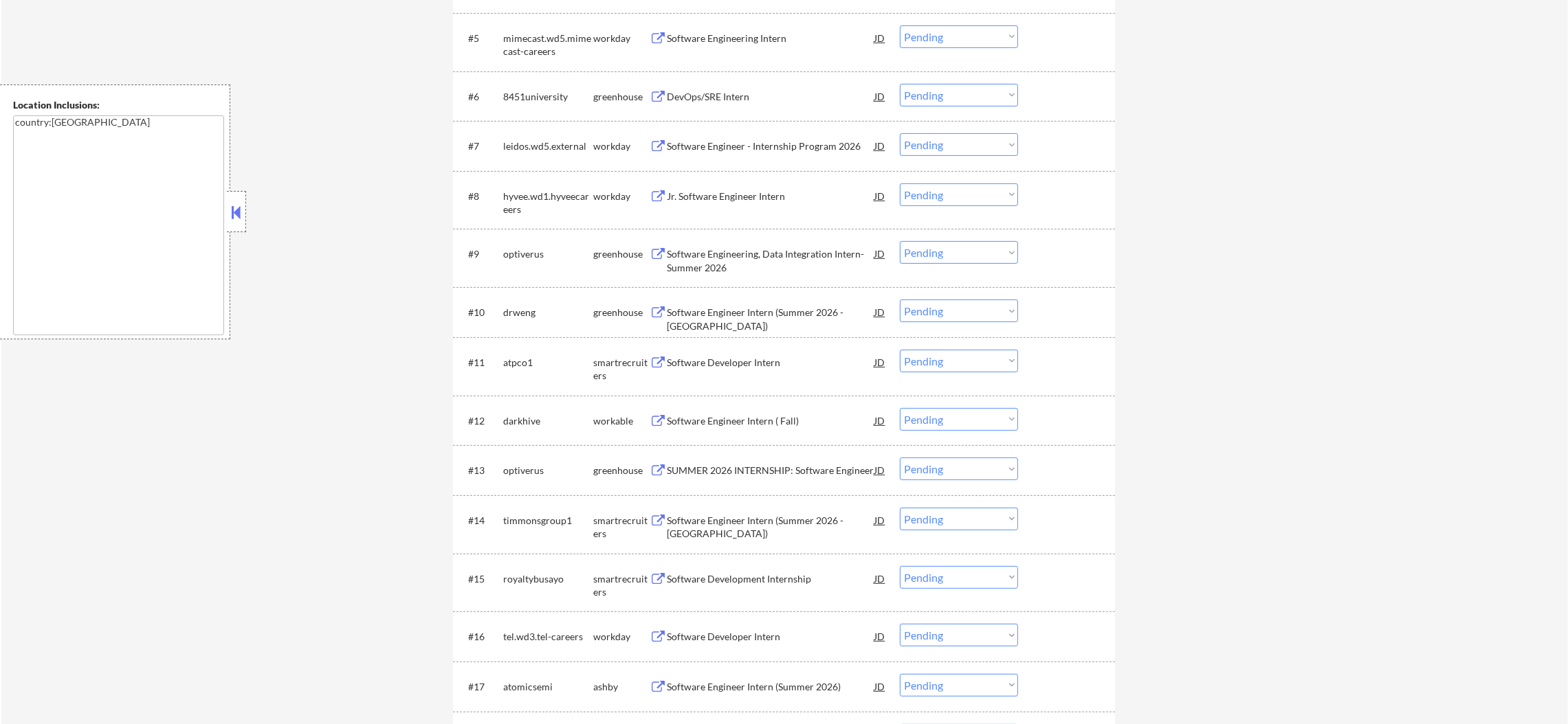
click at [724, 95] on div "DevOps/SRE Intern" at bounding box center [770, 97] width 208 height 13
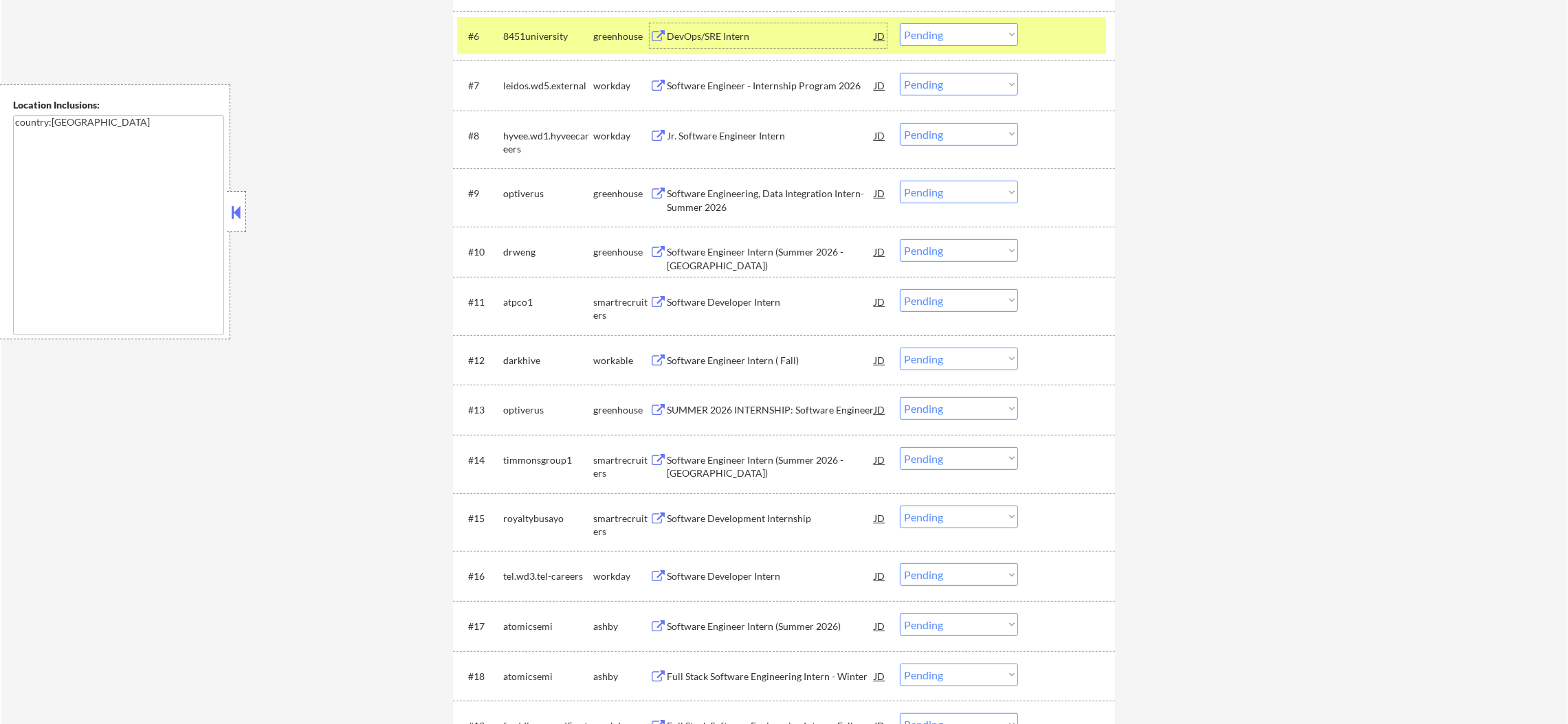
scroll to position [810, 0]
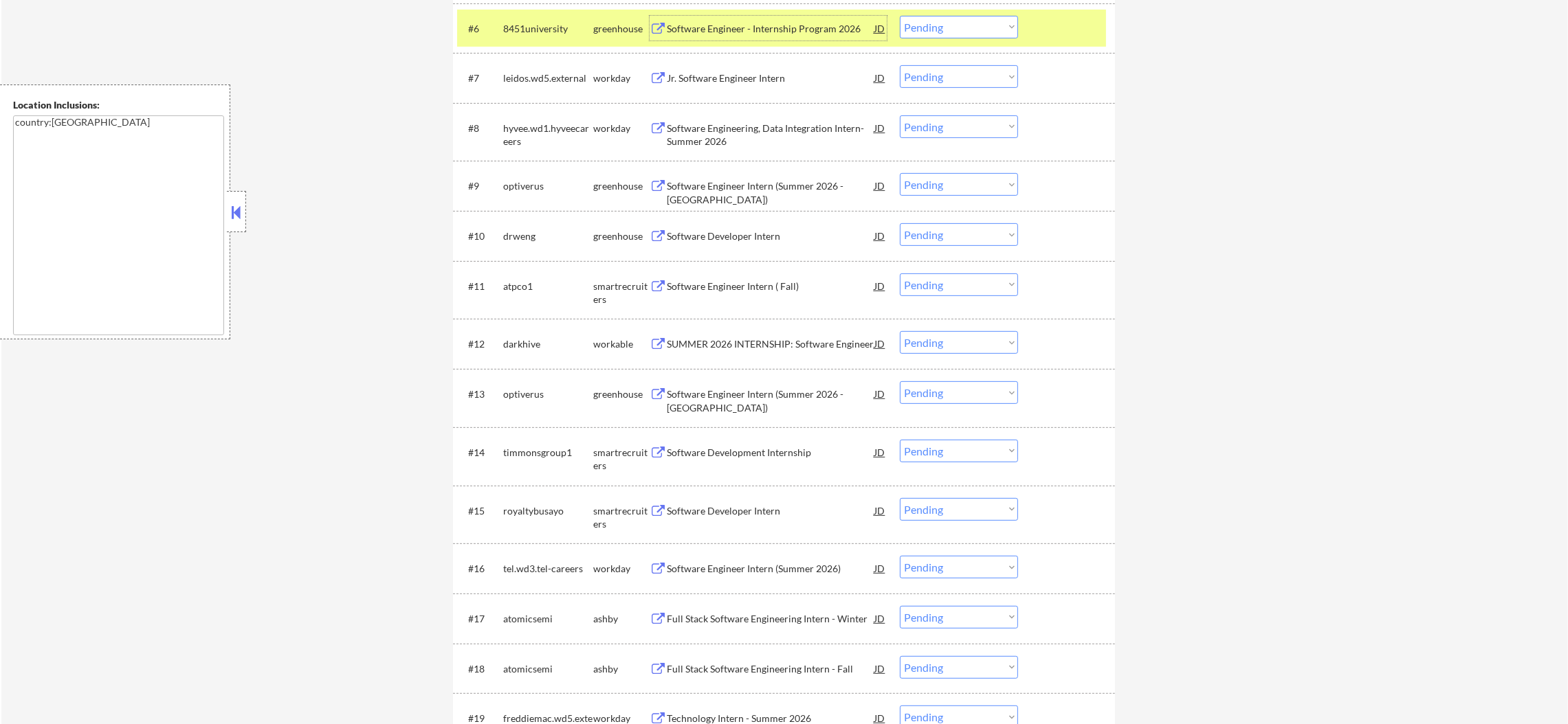
drag, startPoint x: 997, startPoint y: 21, endPoint x: 991, endPoint y: 35, distance: 15.2
click at [997, 21] on select "Choose an option... Pending Applied Excluded (Questions) Excluded (Expired) Exc…" at bounding box center [959, 27] width 118 height 22
click at [899, 16] on select "Choose an option... Pending Applied Excluded (Questions) Excluded (Expired) Exc…" at bounding box center [959, 27] width 118 height 22
click at [513, 32] on div "8451university" at bounding box center [549, 28] width 90 height 13
select select ""pending""
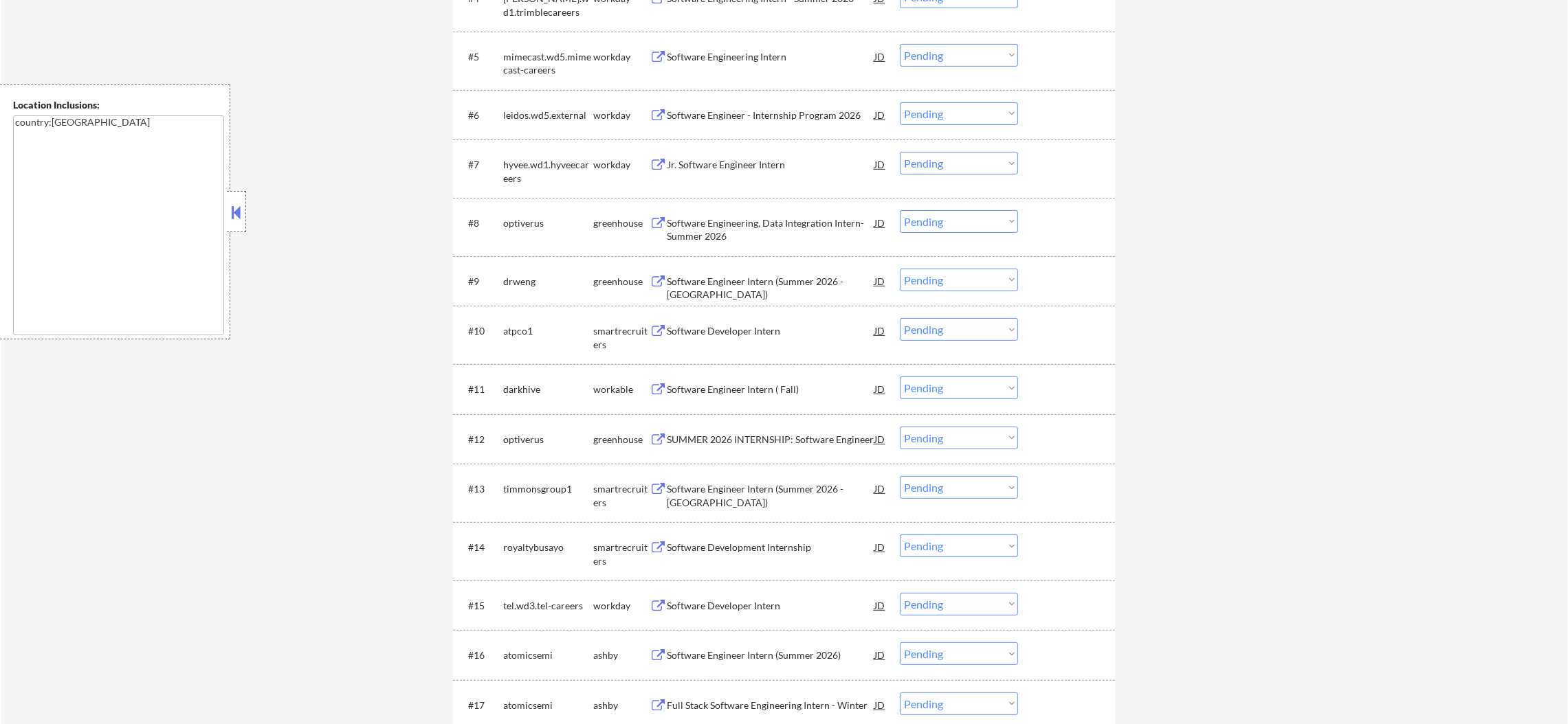
scroll to position [604, 0]
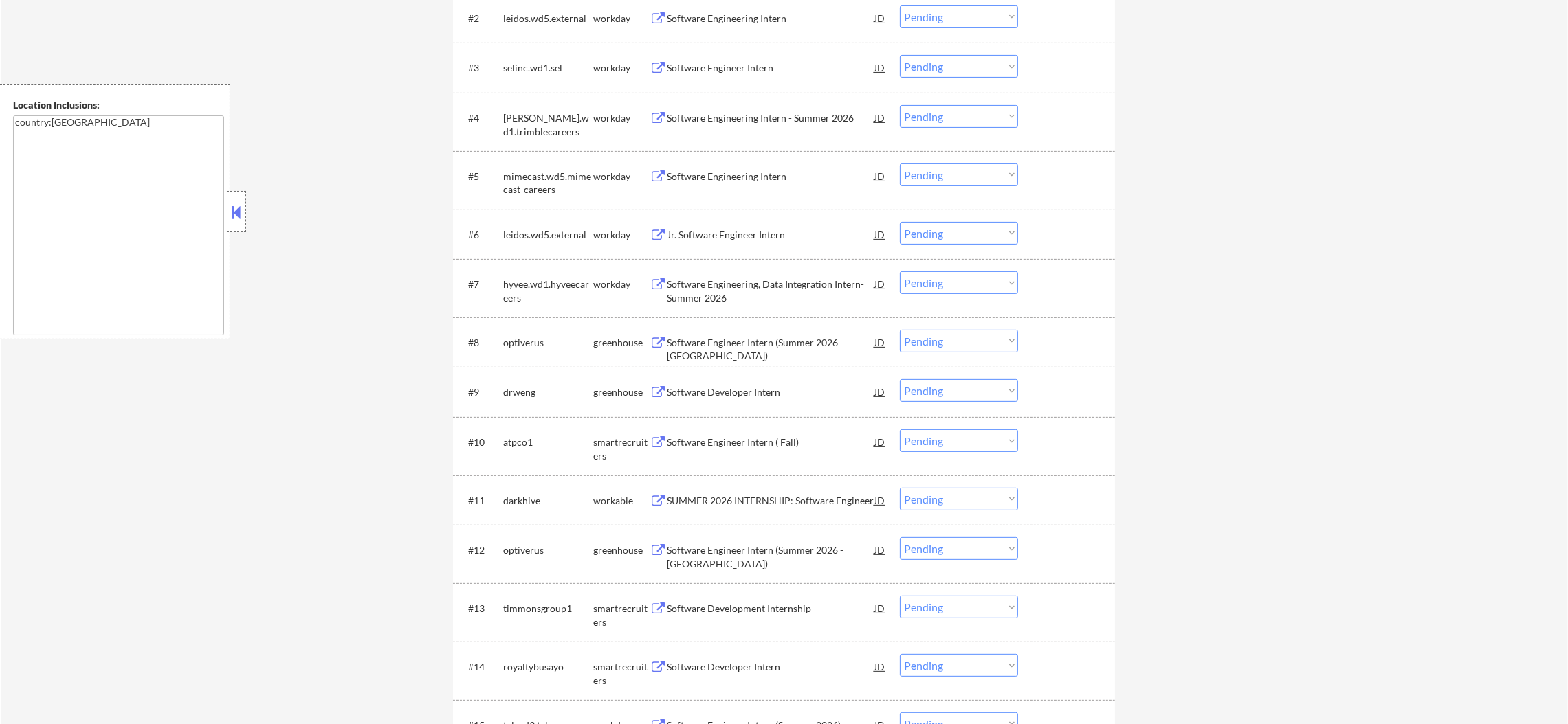
click at [709, 341] on div "Software Engineer Intern (Summer 2026 - Austin)" at bounding box center [770, 349] width 208 height 27
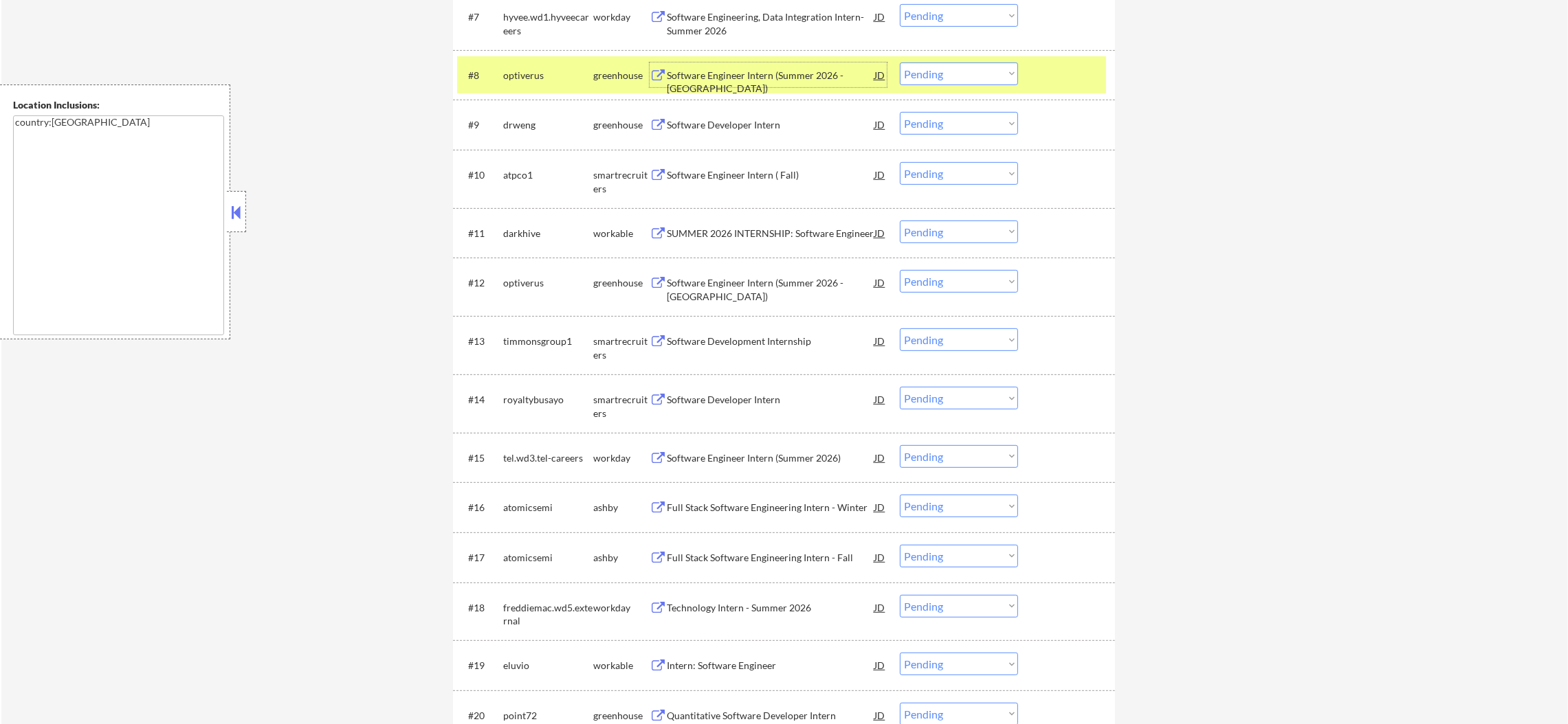
scroll to position [880, 0]
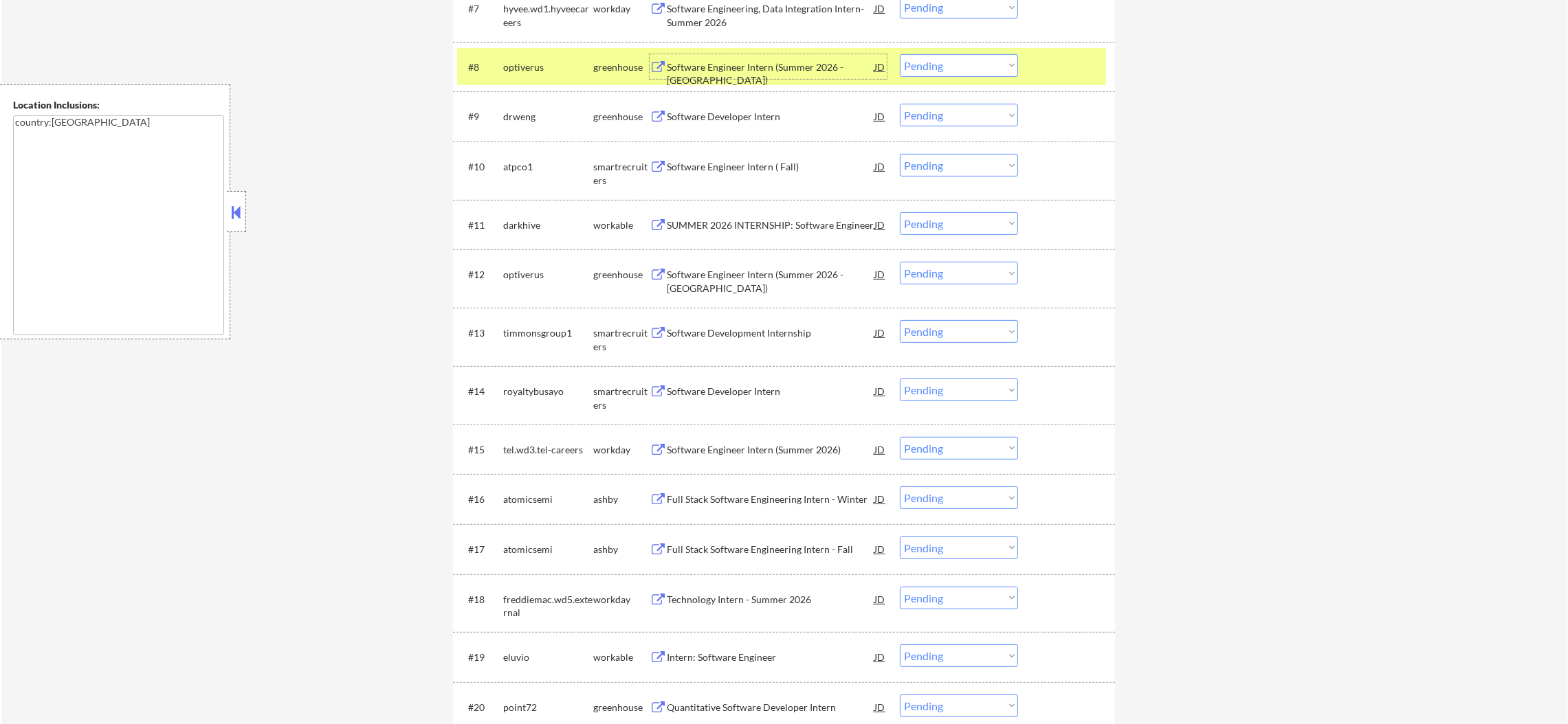
click at [524, 62] on div "optiverus" at bounding box center [549, 67] width 90 height 13
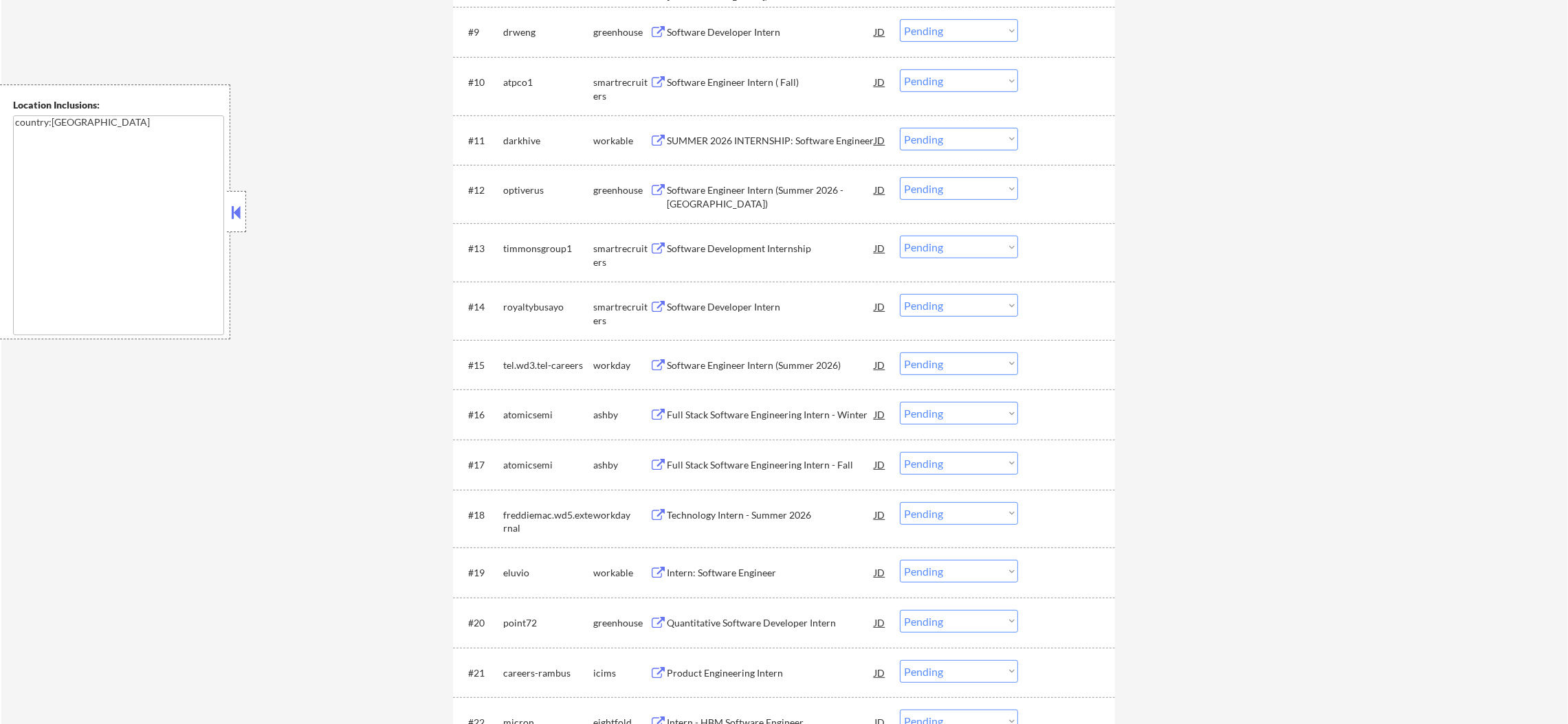
scroll to position [947, 0]
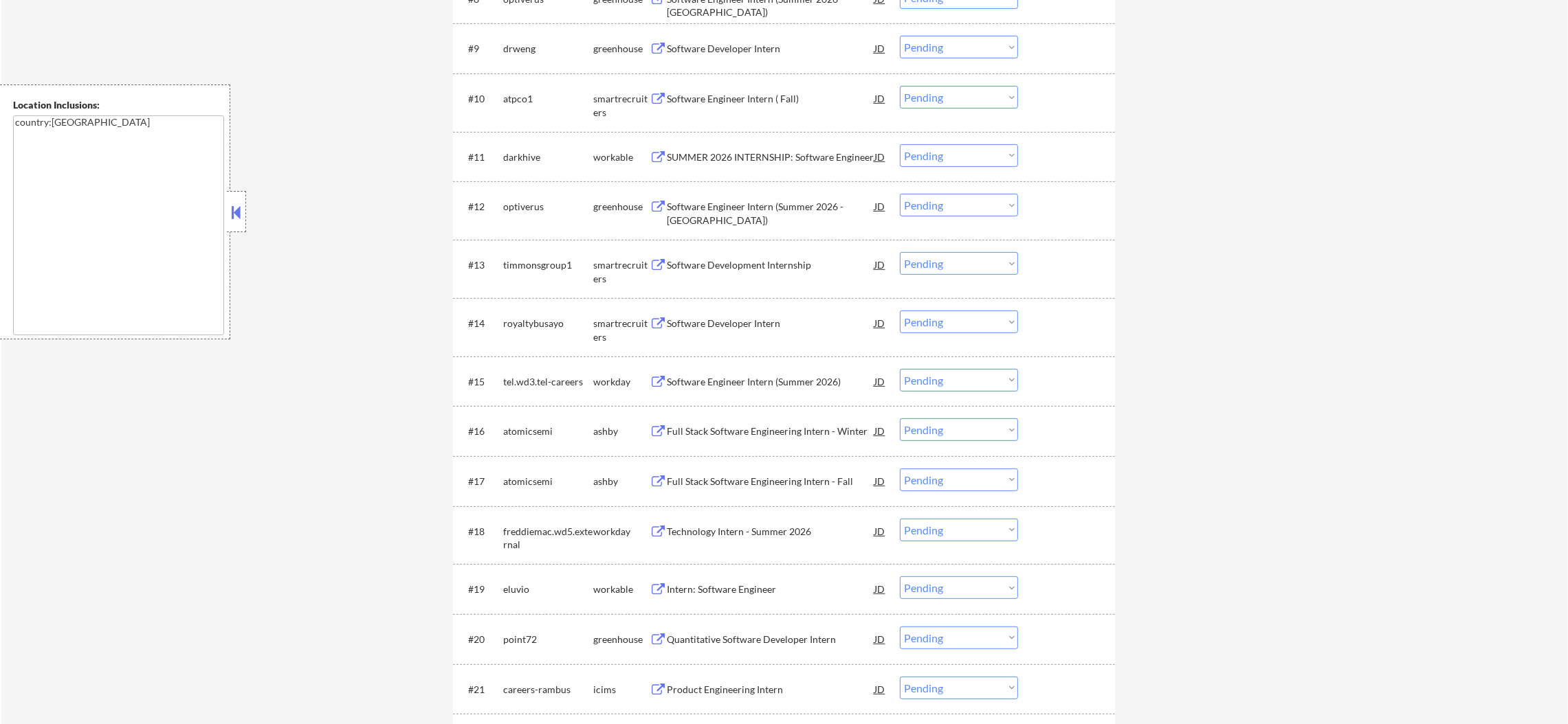
click at [754, 52] on div "Software Developer Intern" at bounding box center [770, 48] width 208 height 13
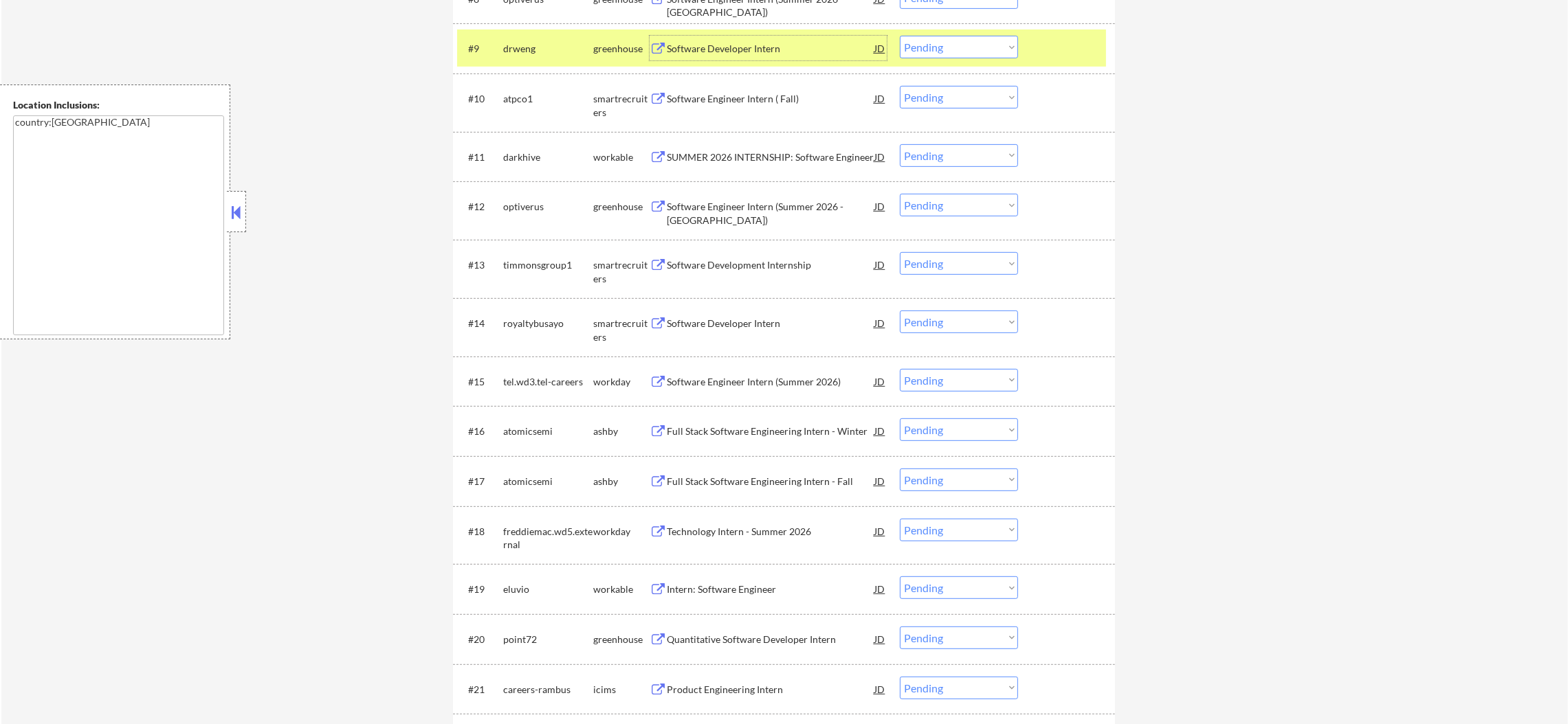
click at [931, 49] on select "Choose an option... Pending Applied Excluded (Questions) Excluded (Expired) Exc…" at bounding box center [959, 47] width 118 height 22
click at [899, 36] on select "Choose an option... Pending Applied Excluded (Questions) Excluded (Expired) Exc…" at bounding box center [959, 47] width 118 height 22
click at [518, 45] on div "drweng" at bounding box center [549, 48] width 90 height 13
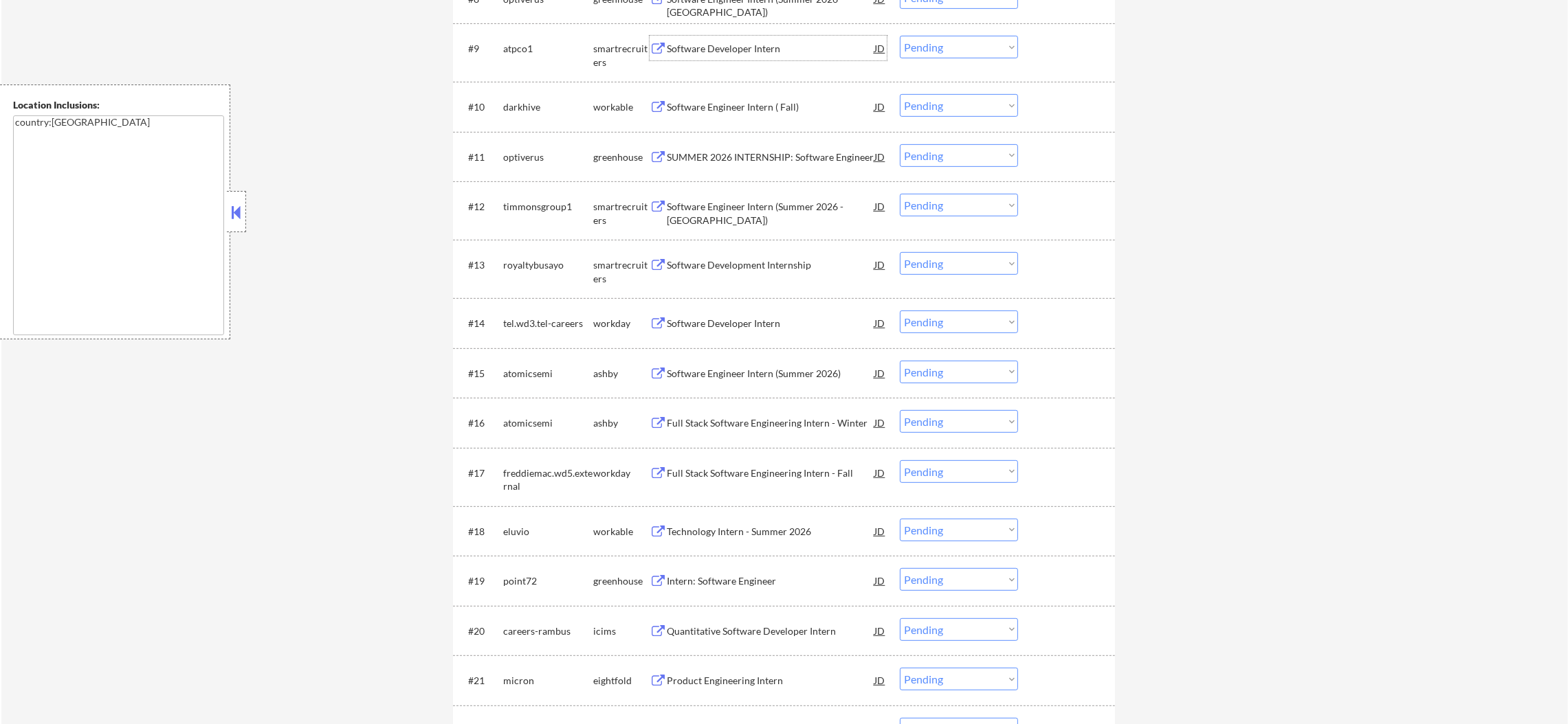
click at [762, 55] on div "Software Developer Intern" at bounding box center [770, 48] width 208 height 13
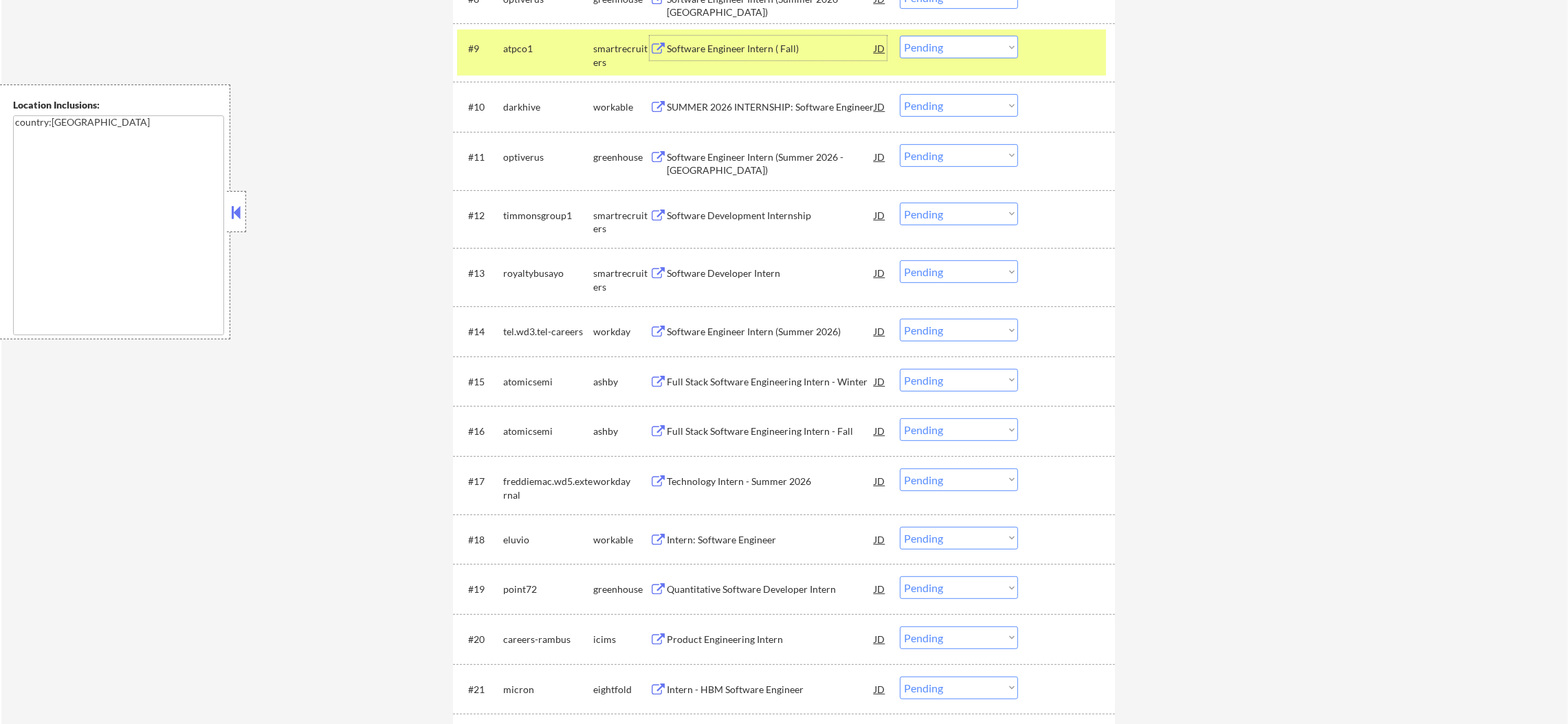
click at [964, 39] on select "Choose an option... Pending Applied Excluded (Questions) Excluded (Expired) Exc…" at bounding box center [959, 47] width 118 height 22
click at [899, 36] on select "Choose an option... Pending Applied Excluded (Questions) Excluded (Expired) Exc…" at bounding box center [959, 47] width 118 height 22
select select ""pending""
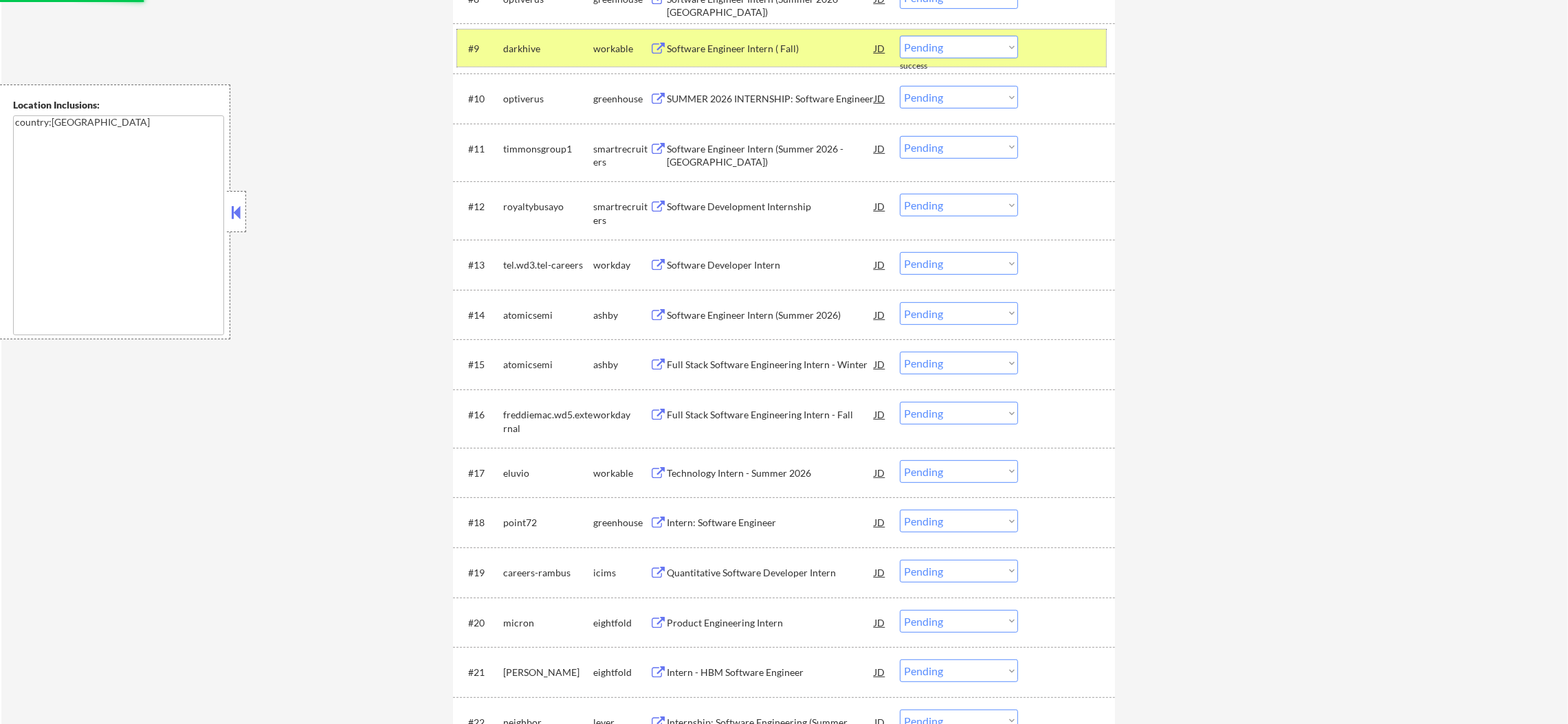
click at [546, 42] on div "darkhive" at bounding box center [549, 48] width 90 height 13
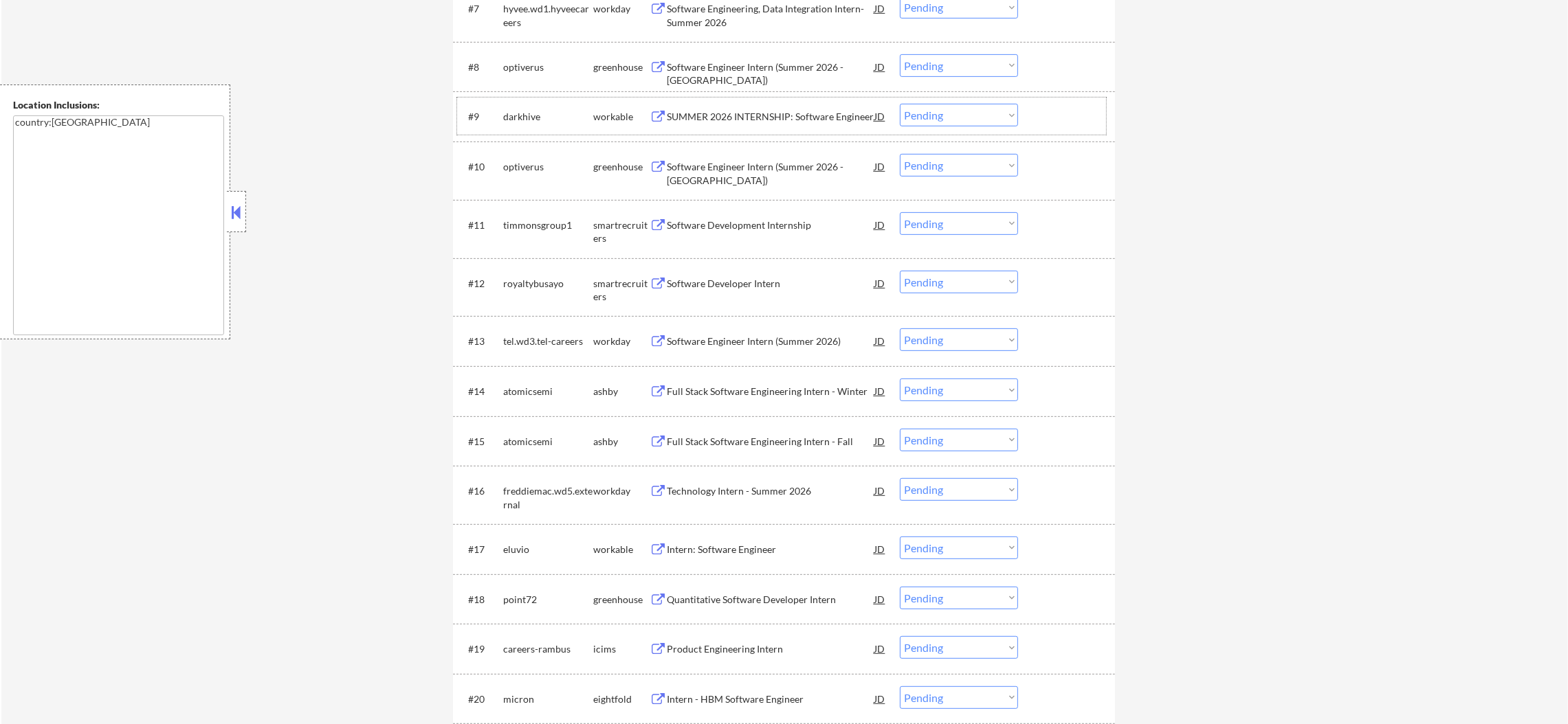
scroll to position [913, 0]
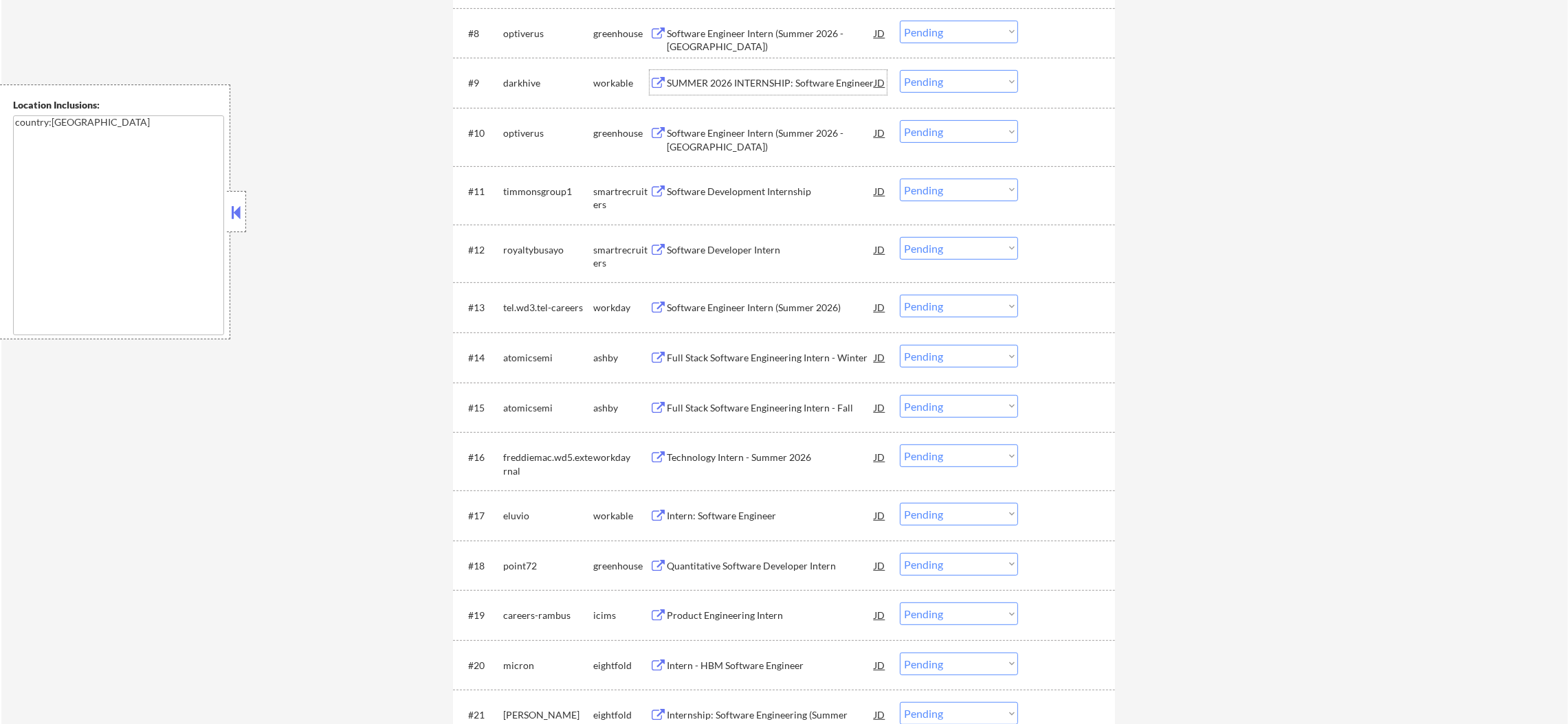
click at [804, 82] on div "SUMMER 2026 INTERNSHIP: Software Engineer" at bounding box center [770, 83] width 208 height 13
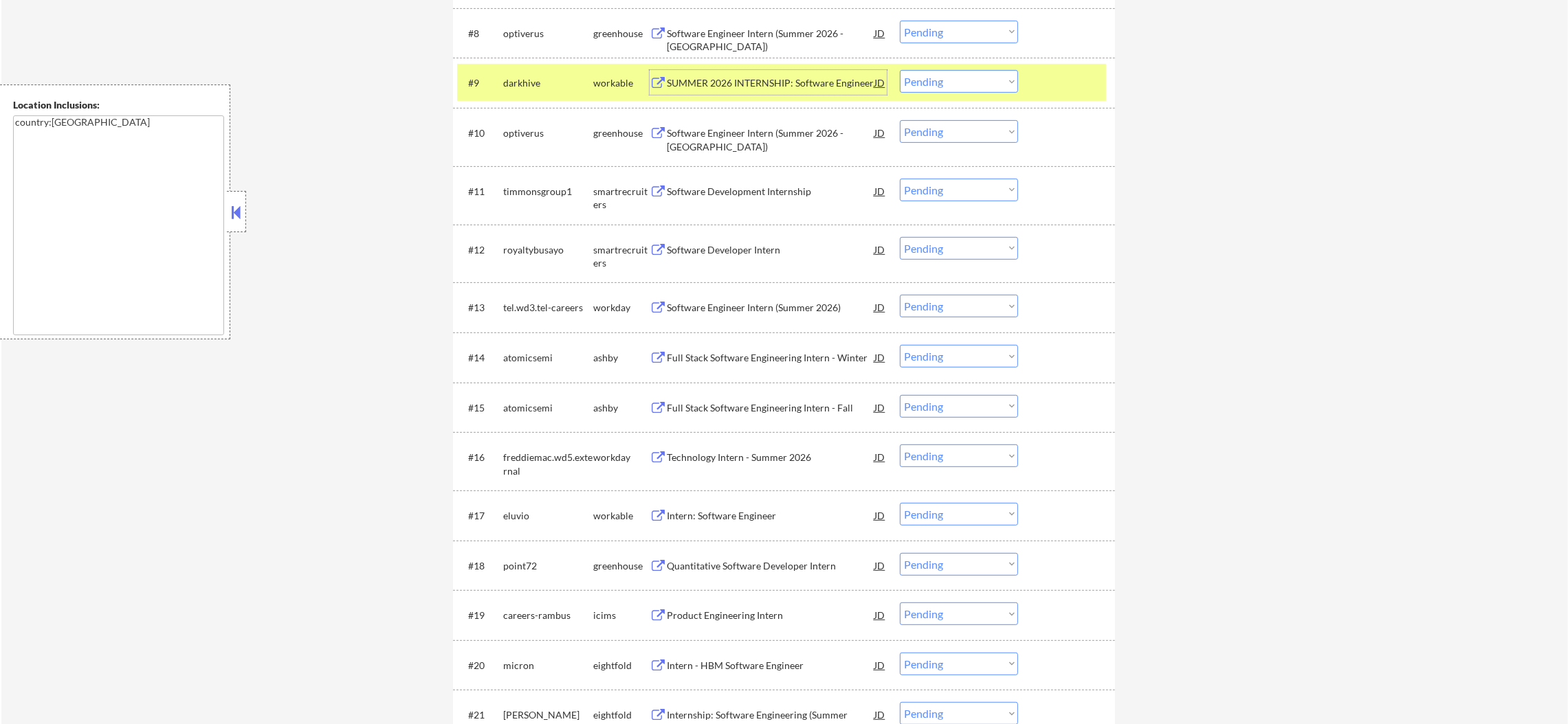
click at [508, 85] on div "darkhive" at bounding box center [549, 83] width 90 height 13
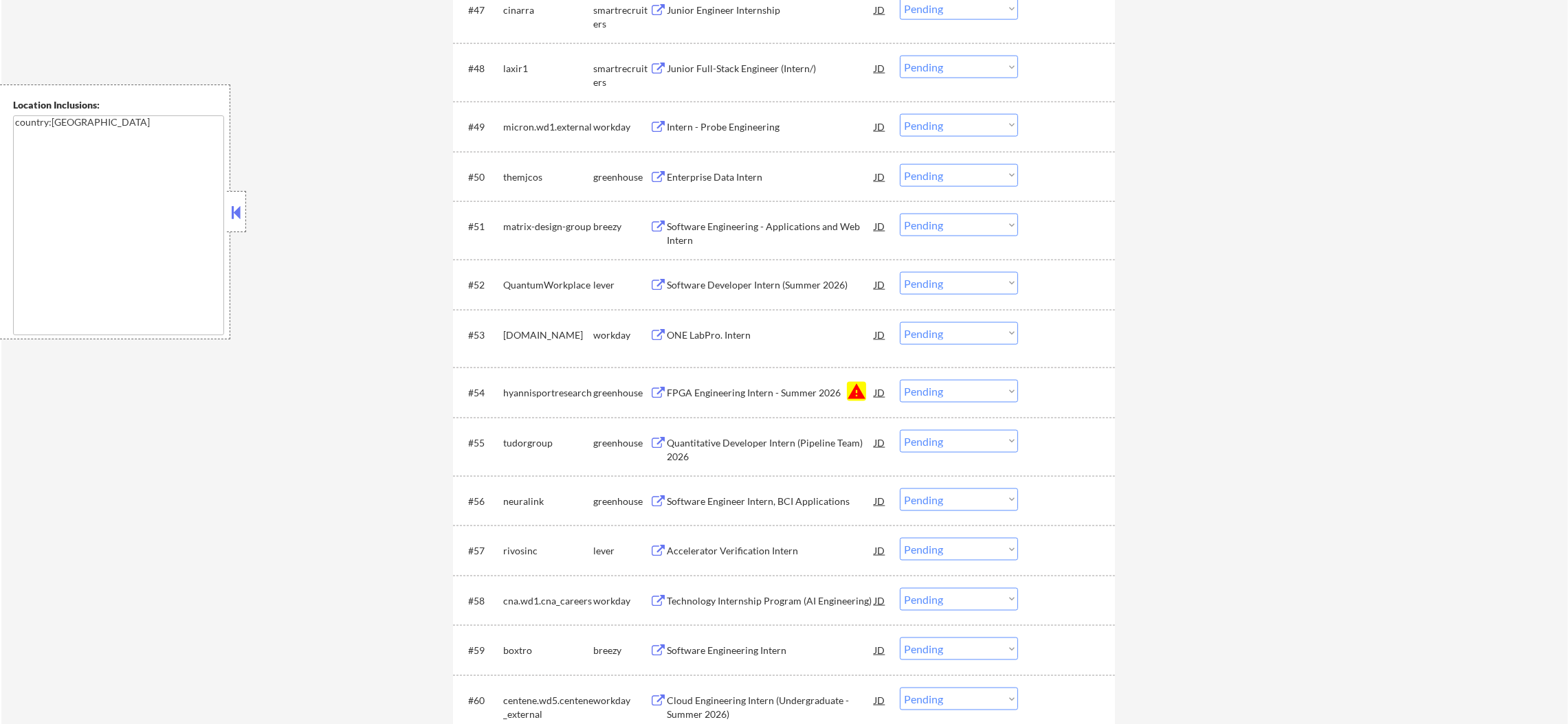
scroll to position [3016, 0]
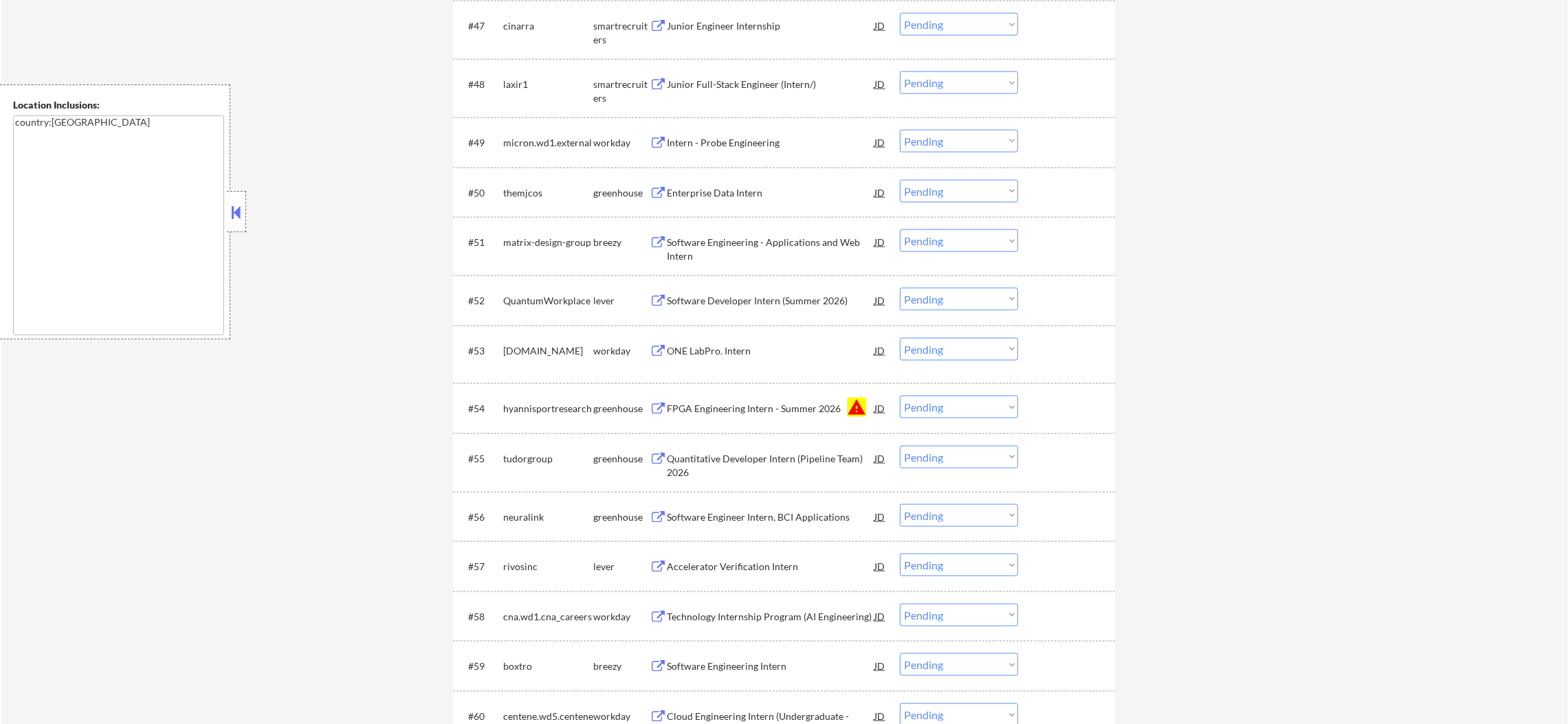
click at [934, 408] on select "Choose an option... Pending Applied Excluded (Questions) Excluded (Expired) Exc…" at bounding box center [959, 407] width 118 height 22
click at [899, 396] on select "Choose an option... Pending Applied Excluded (Questions) Excluded (Expired) Exc…" at bounding box center [959, 407] width 118 height 22
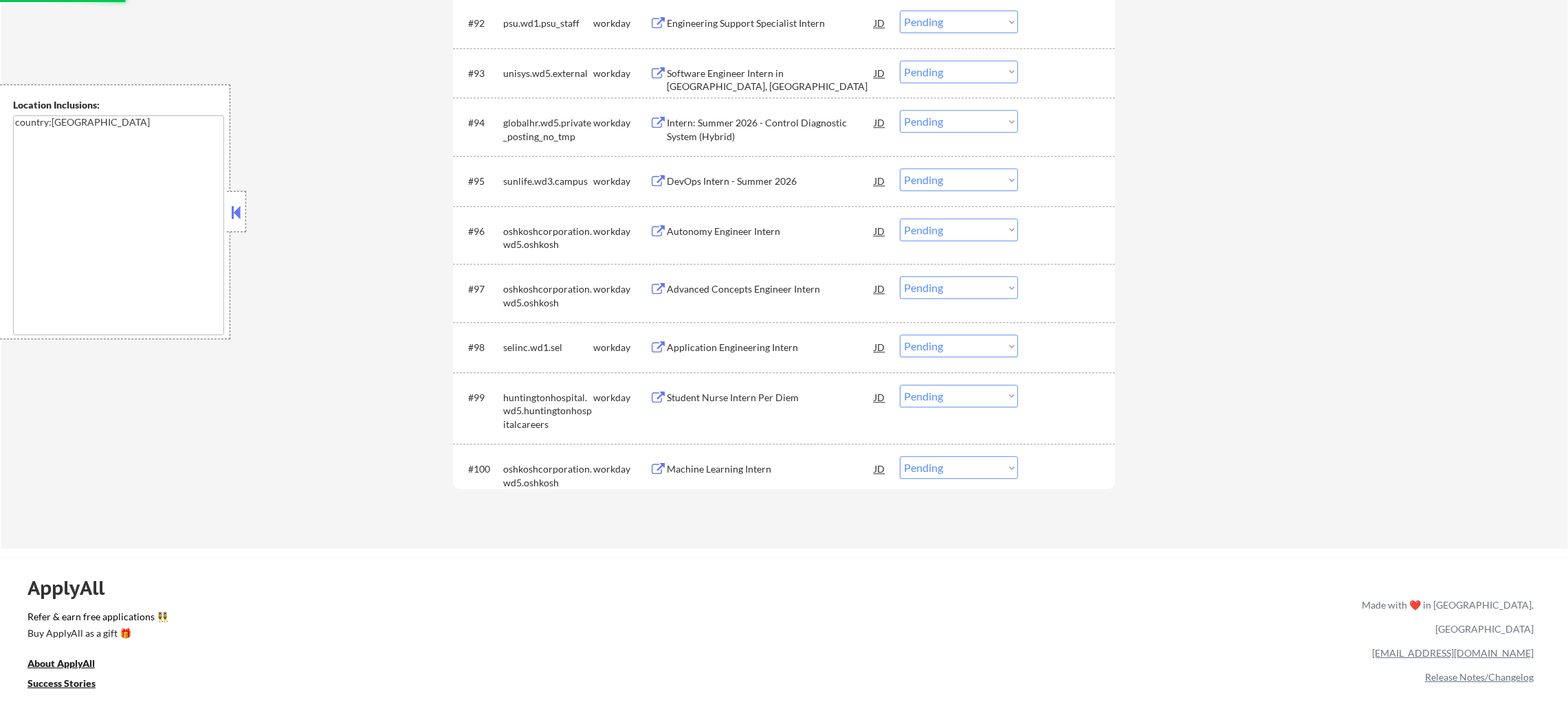
scroll to position [5674, 0]
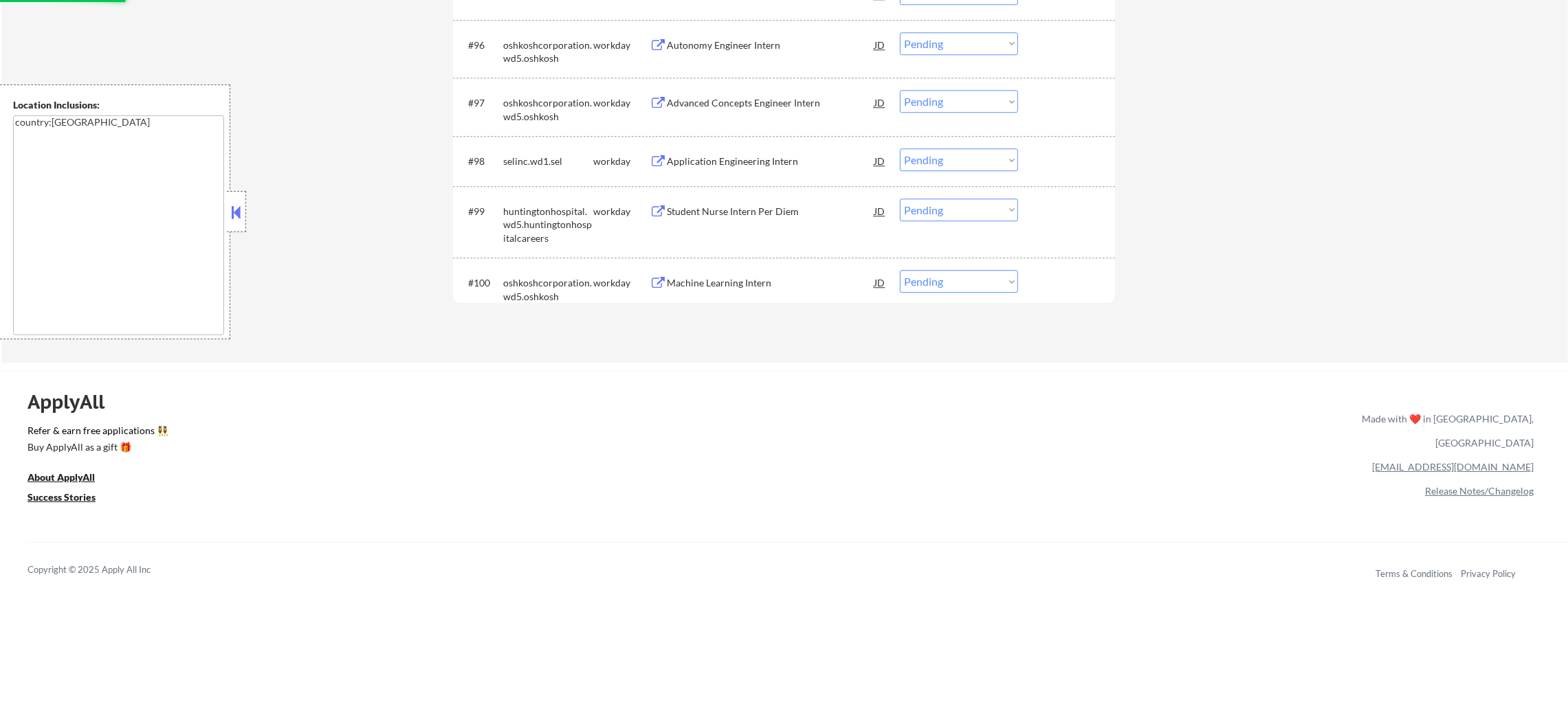
select select ""pending""
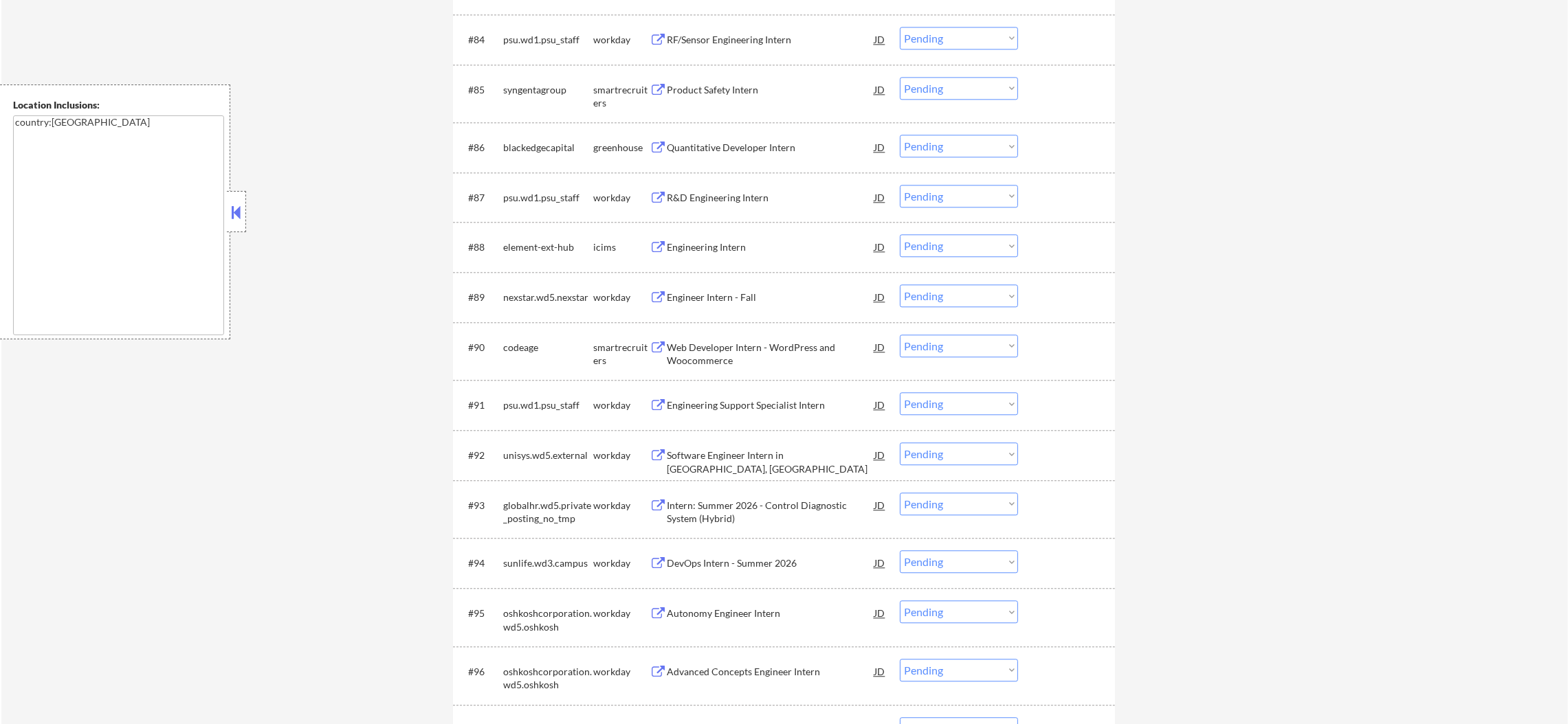
scroll to position [5227, 0]
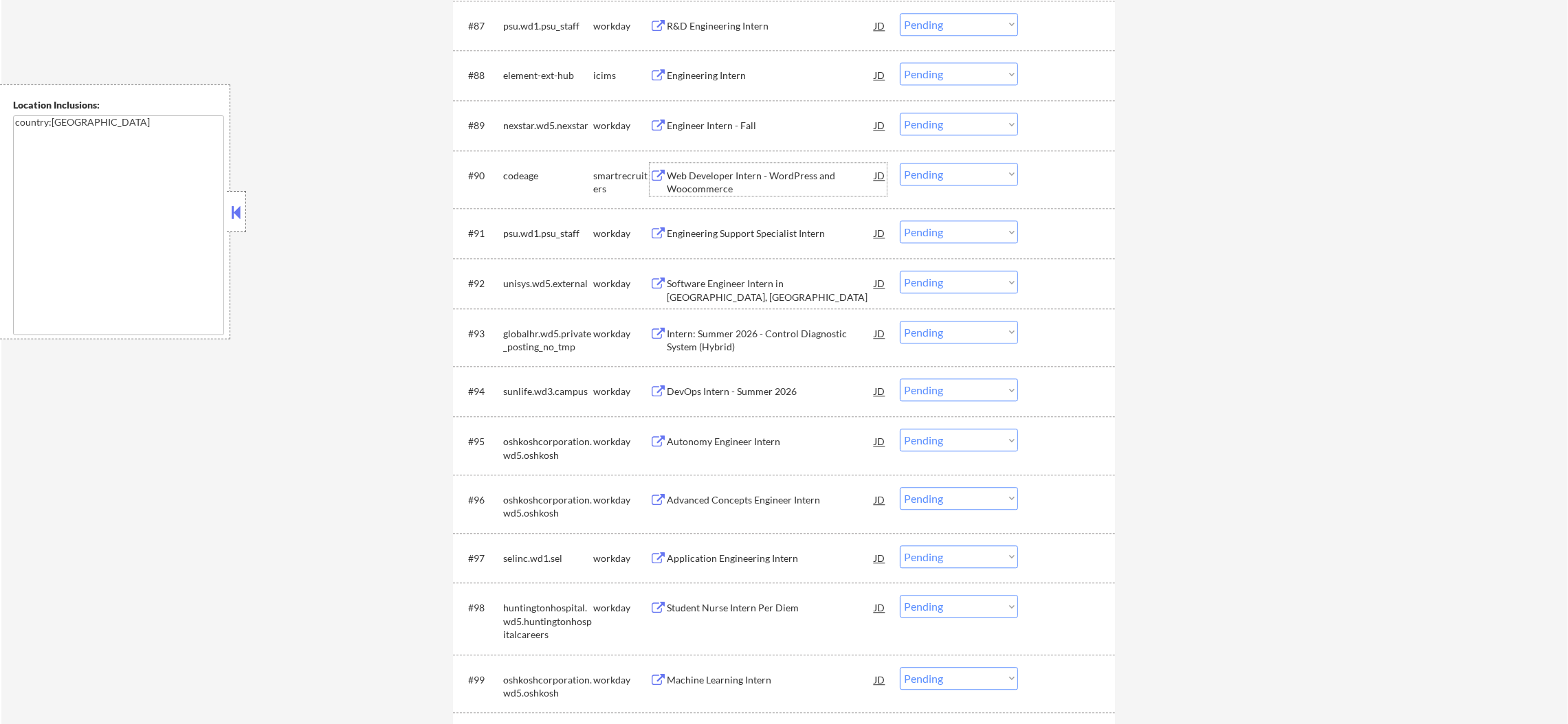
click at [744, 172] on div "Web Developer Intern - WordPress and Woocommerce" at bounding box center [770, 182] width 208 height 27
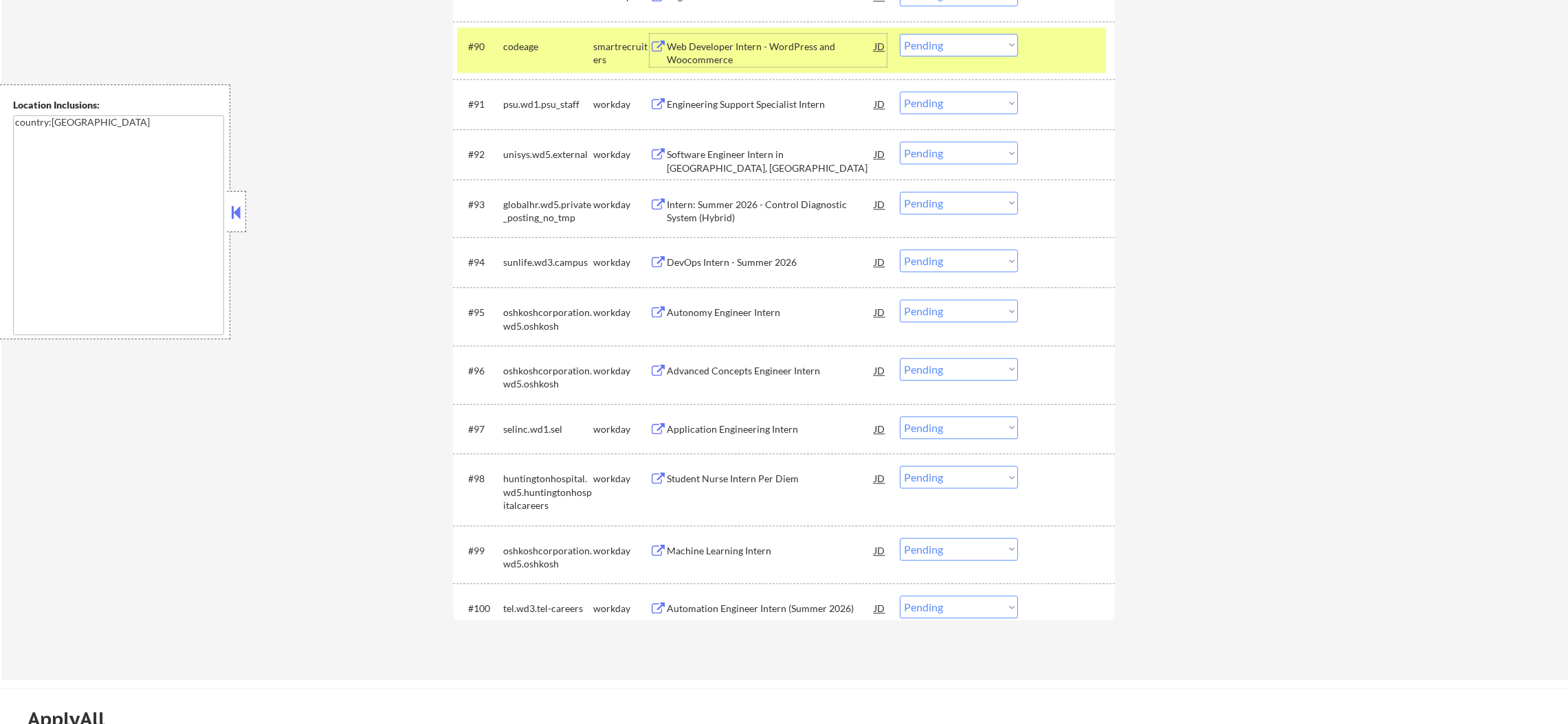
scroll to position [5365, 0]
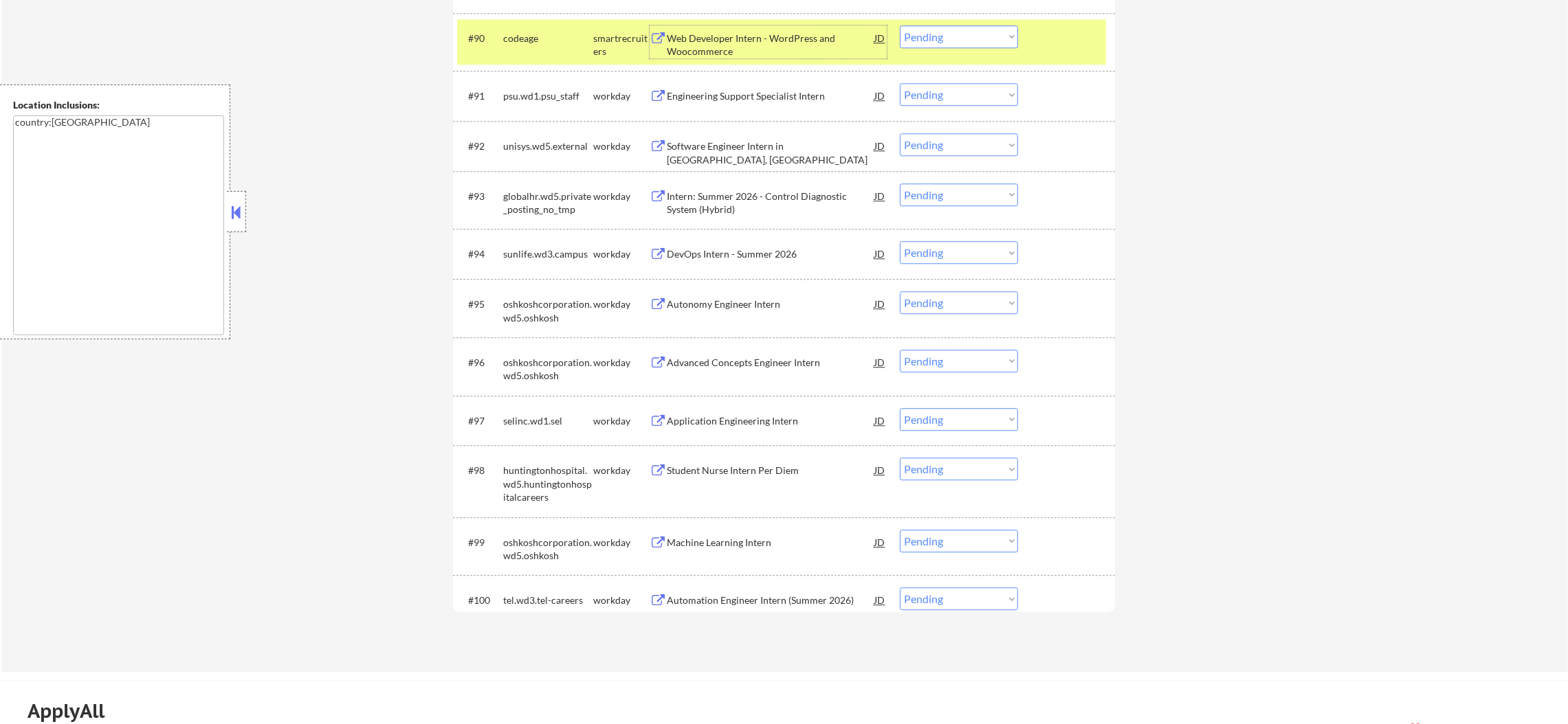
click at [922, 43] on select "Choose an option... Pending Applied Excluded (Questions) Excluded (Expired) Exc…" at bounding box center [959, 37] width 118 height 22
click at [899, 26] on select "Choose an option... Pending Applied Excluded (Questions) Excluded (Expired) Exc…" at bounding box center [959, 37] width 118 height 22
select select ""pending""
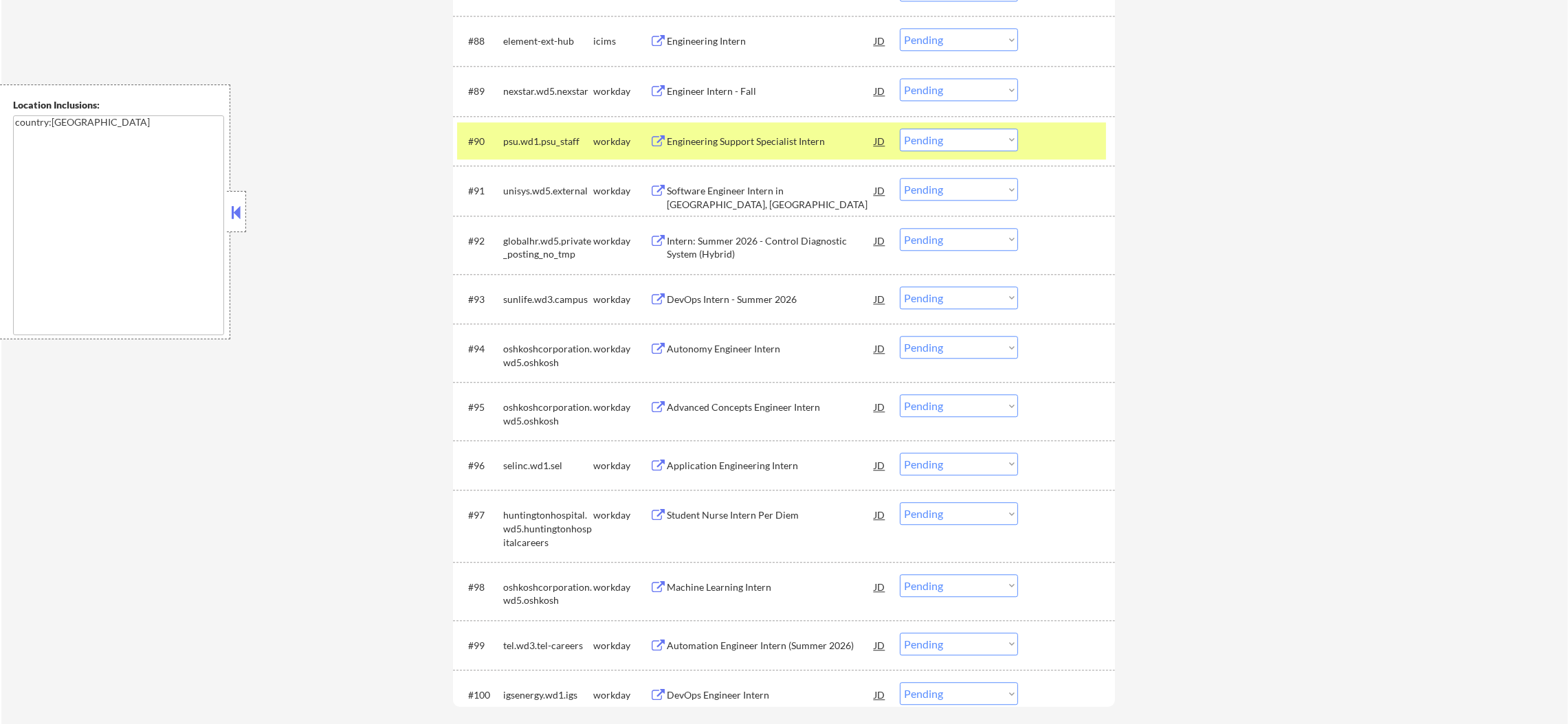
click at [543, 131] on div "psu.wd1.psu_staff" at bounding box center [549, 141] width 90 height 25
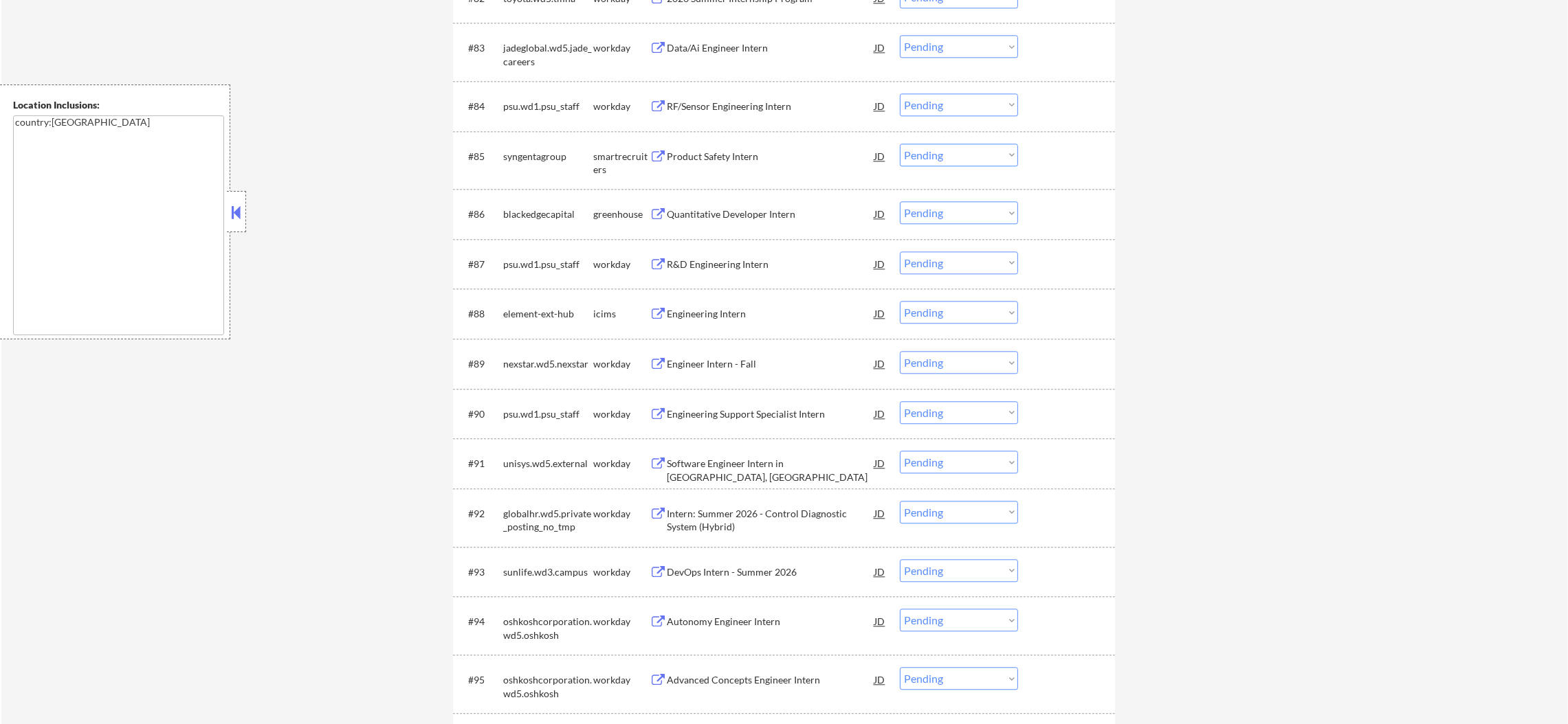
scroll to position [4986, 0]
click at [747, 213] on div "Quantitative Developer Intern" at bounding box center [770, 217] width 208 height 13
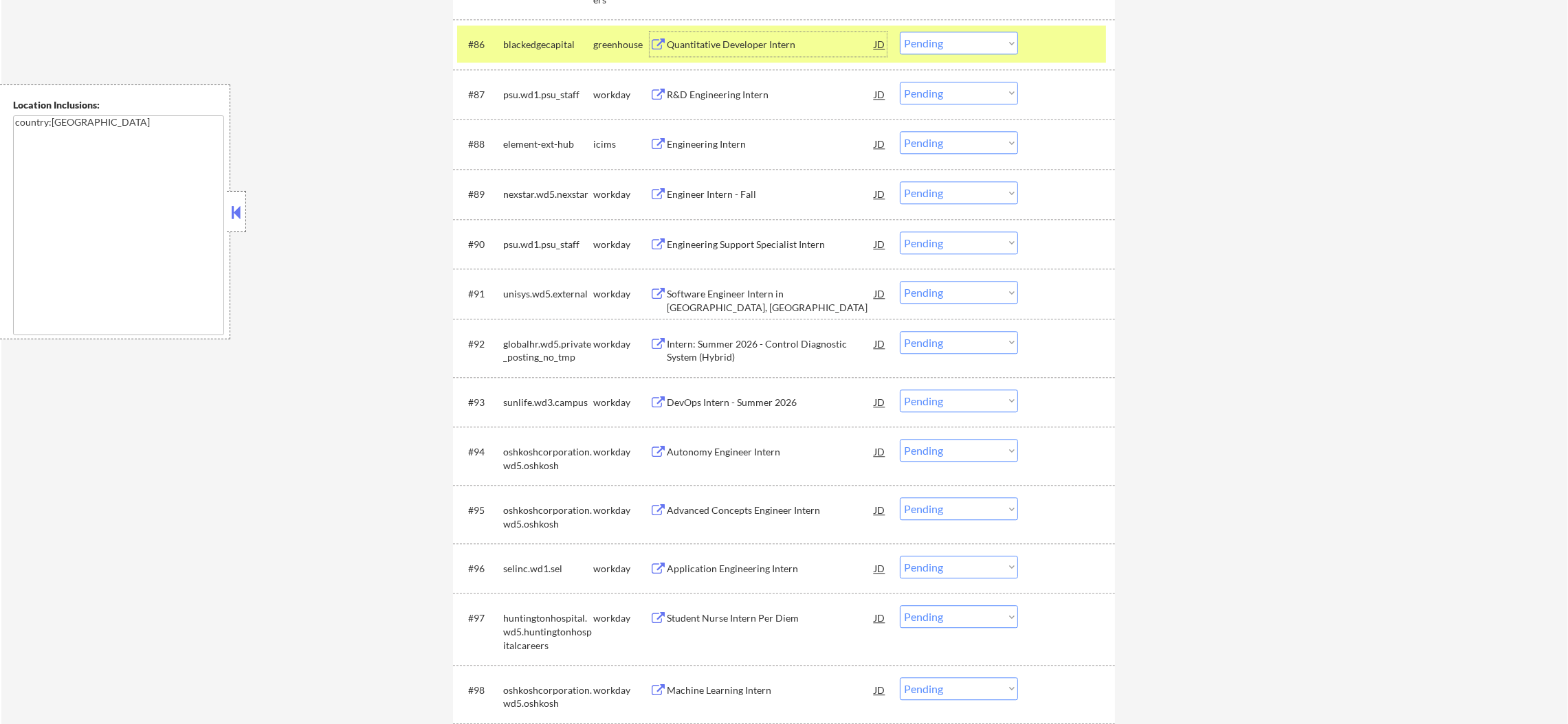
scroll to position [5125, 0]
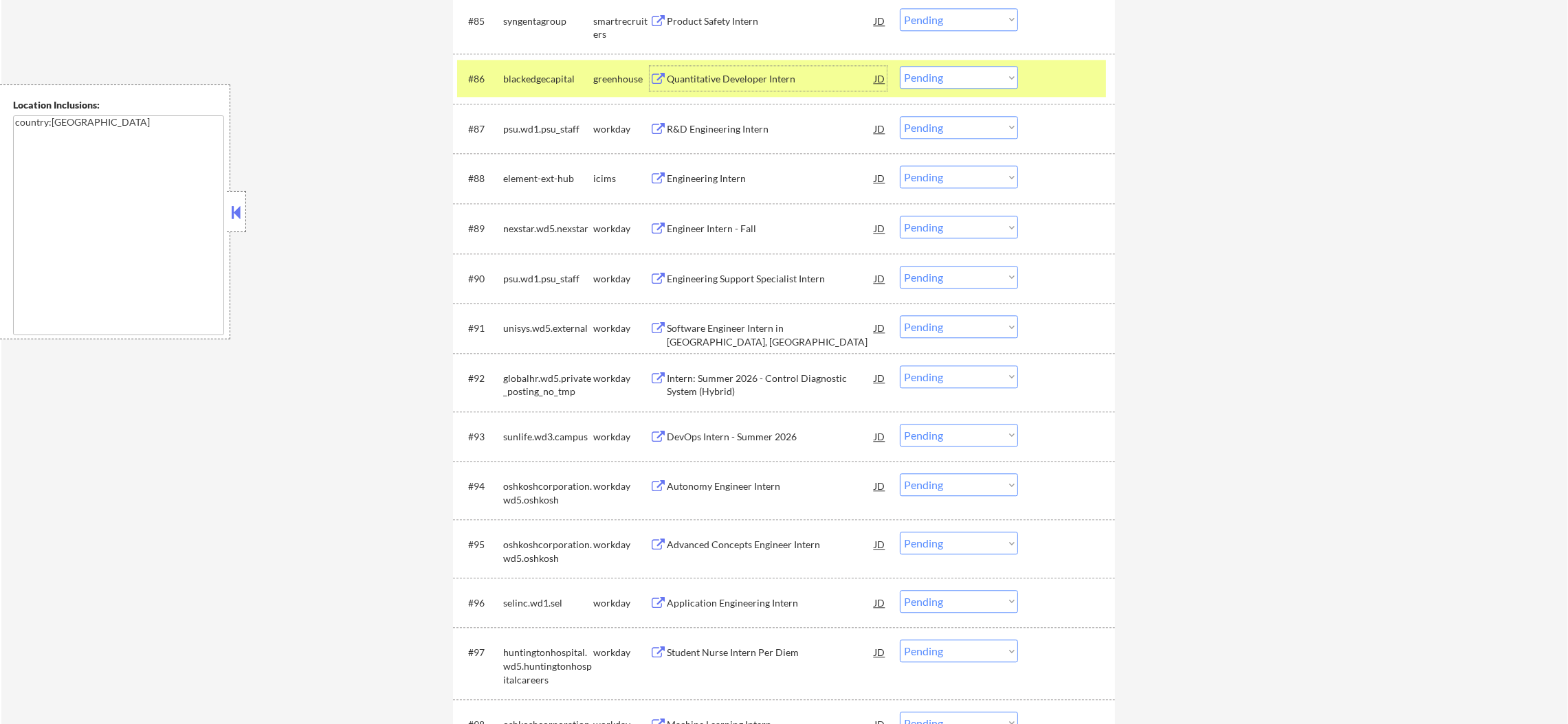
click at [951, 87] on select "Choose an option... Pending Applied Excluded (Questions) Excluded (Expired) Exc…" at bounding box center [959, 77] width 118 height 22
click at [899, 66] on select "Choose an option... Pending Applied Excluded (Questions) Excluded (Expired) Exc…" at bounding box center [959, 77] width 118 height 22
click at [514, 68] on div "blackedgecapital" at bounding box center [549, 78] width 90 height 25
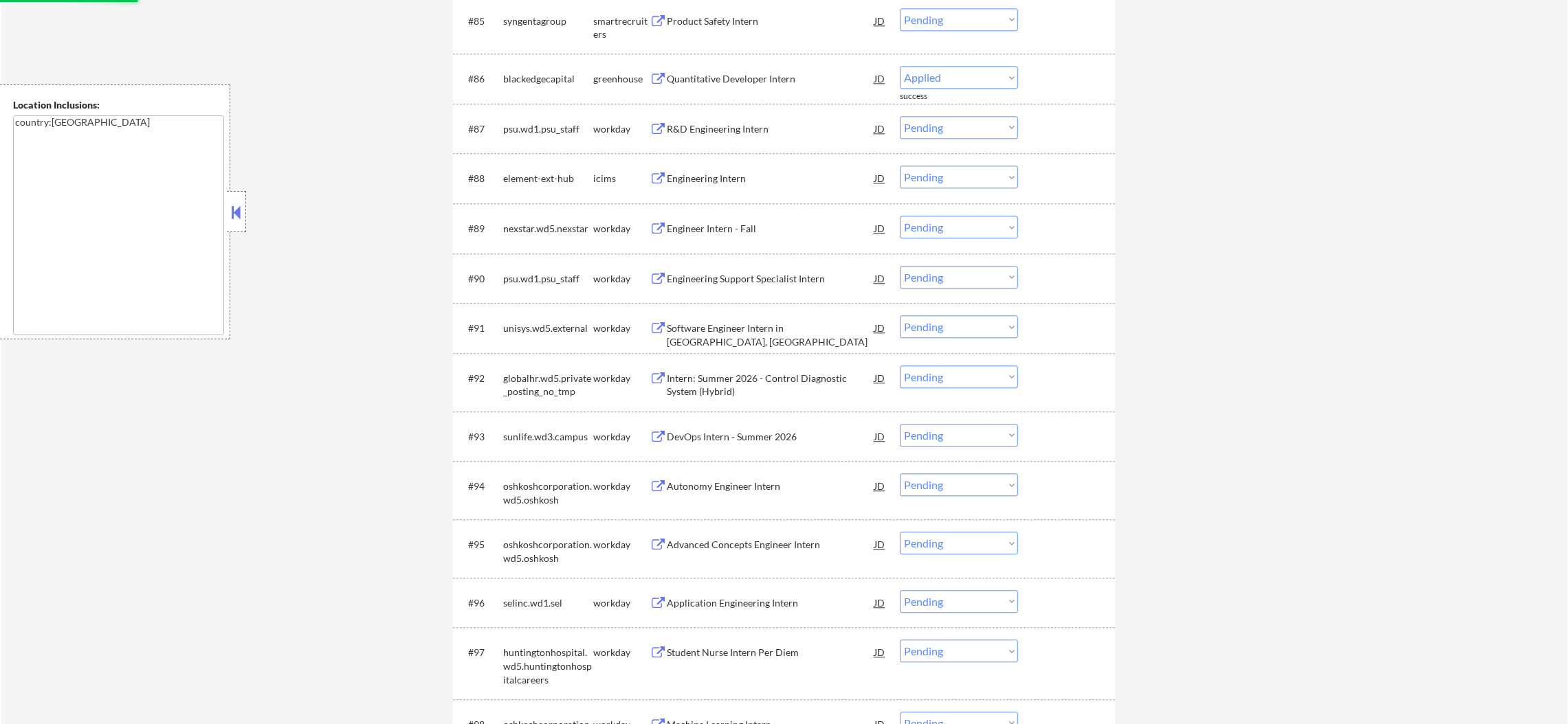
select select ""pending""
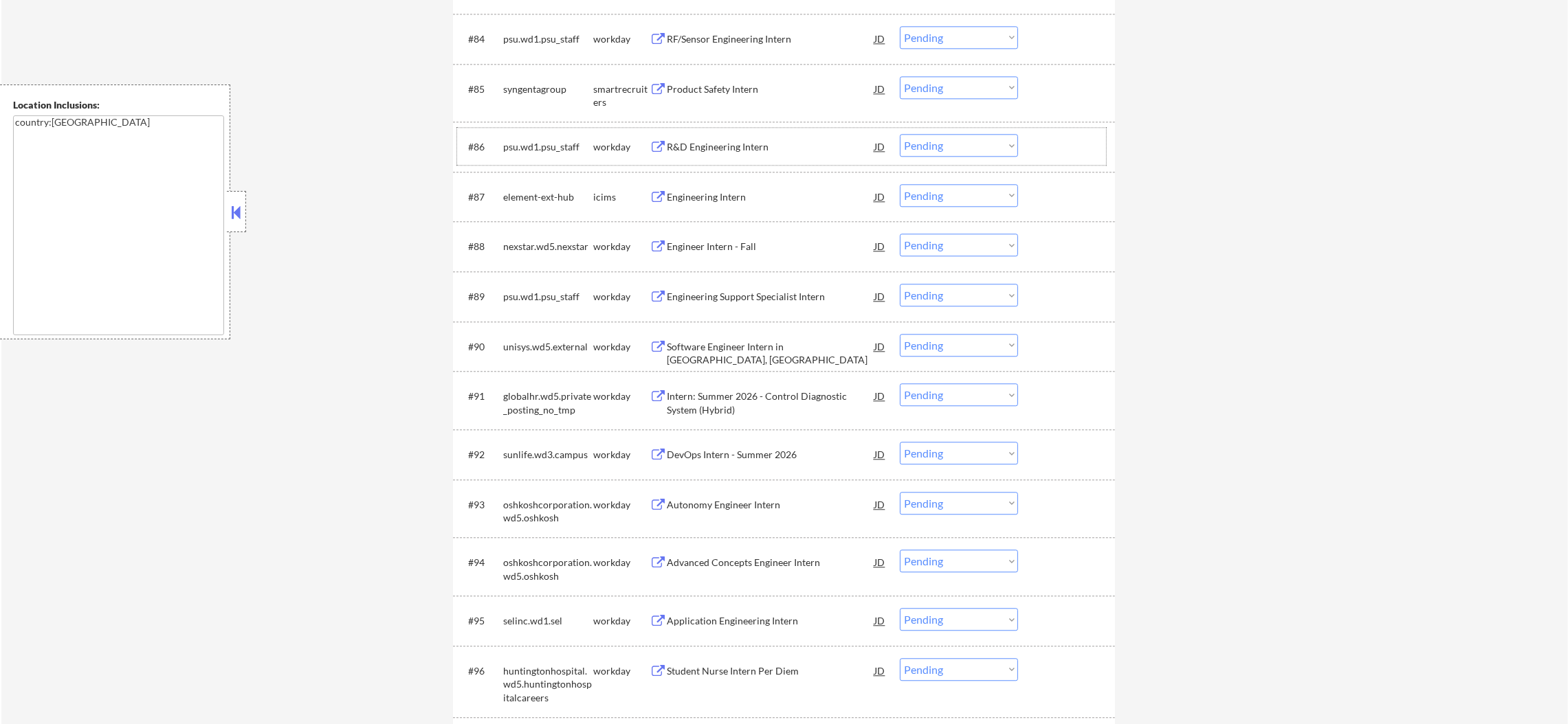
scroll to position [5056, 0]
click at [755, 92] on div "Product Safety Intern" at bounding box center [770, 90] width 208 height 13
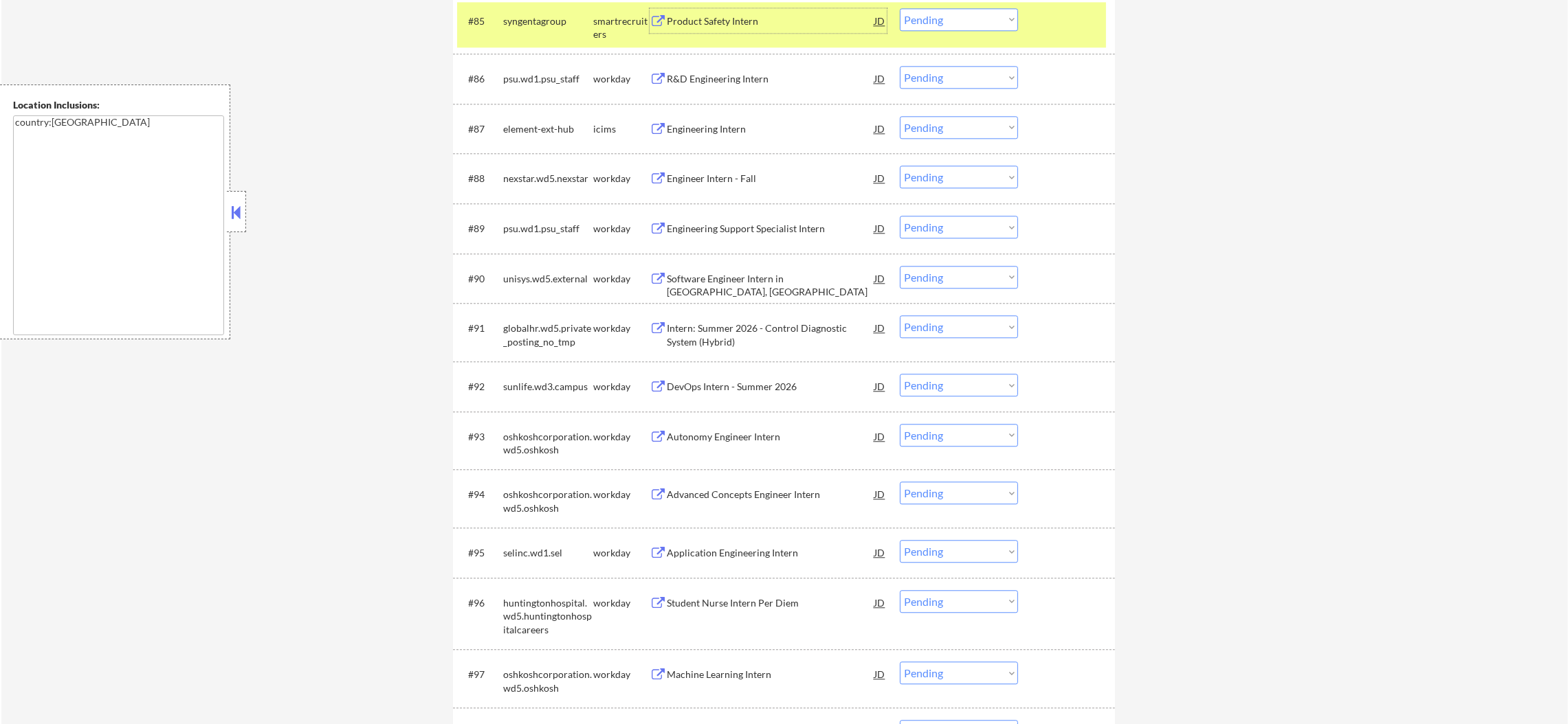
scroll to position [5090, 0]
